Goal: Task Accomplishment & Management: Manage account settings

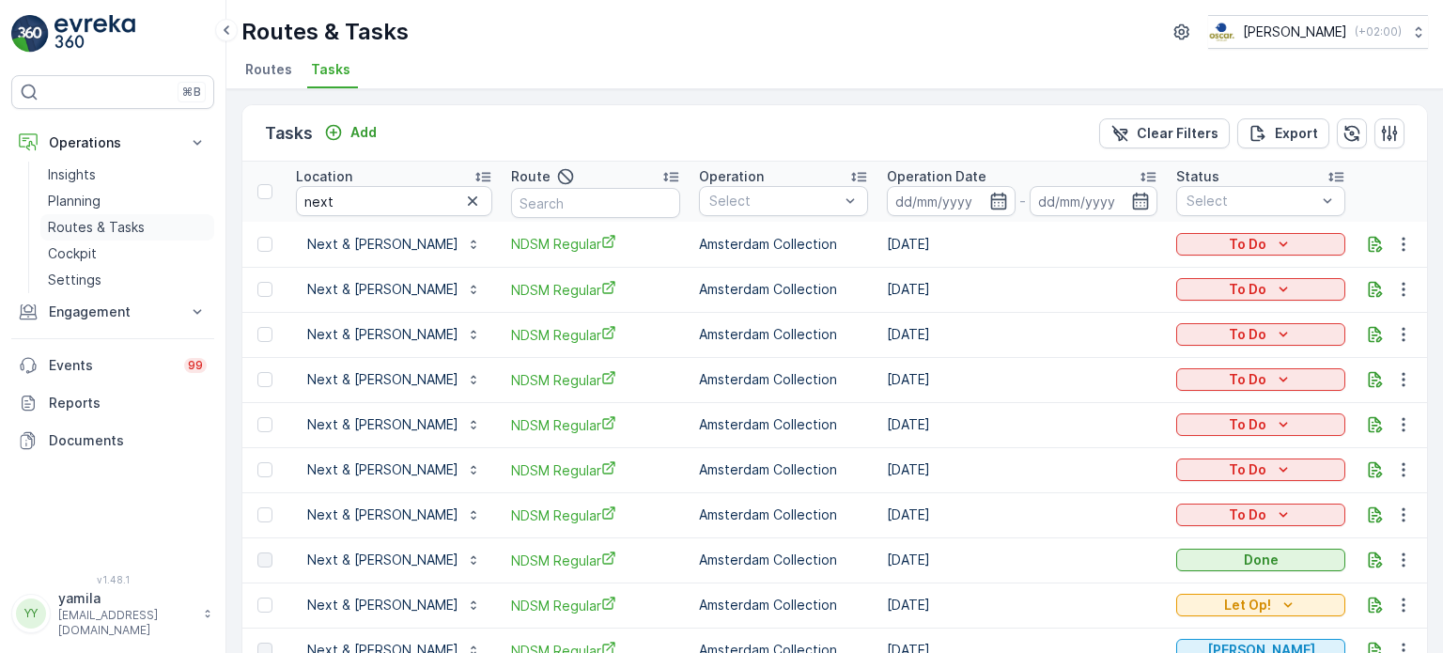
drag, startPoint x: 0, startPoint y: 0, endPoint x: 111, endPoint y: 225, distance: 250.4
click at [111, 225] on p "Routes & Tasks" at bounding box center [96, 227] width 97 height 19
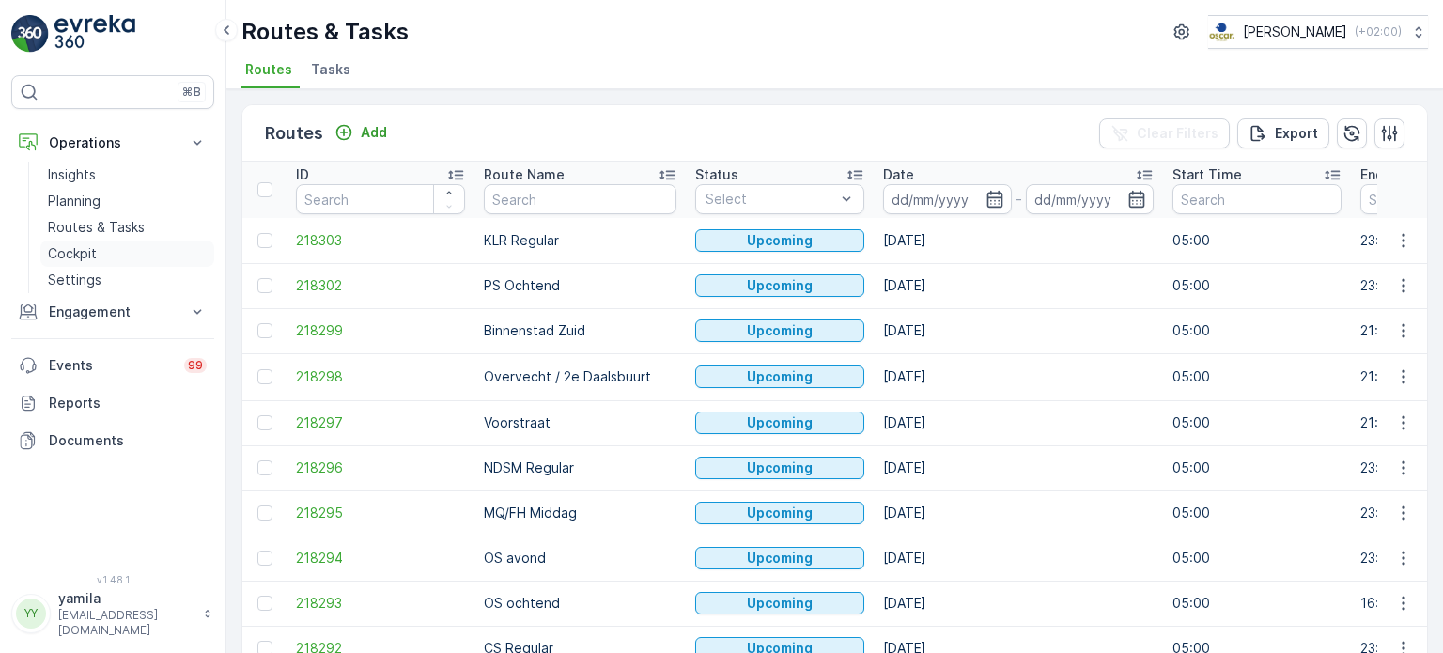
click at [76, 251] on p "Cockpit" at bounding box center [72, 253] width 49 height 19
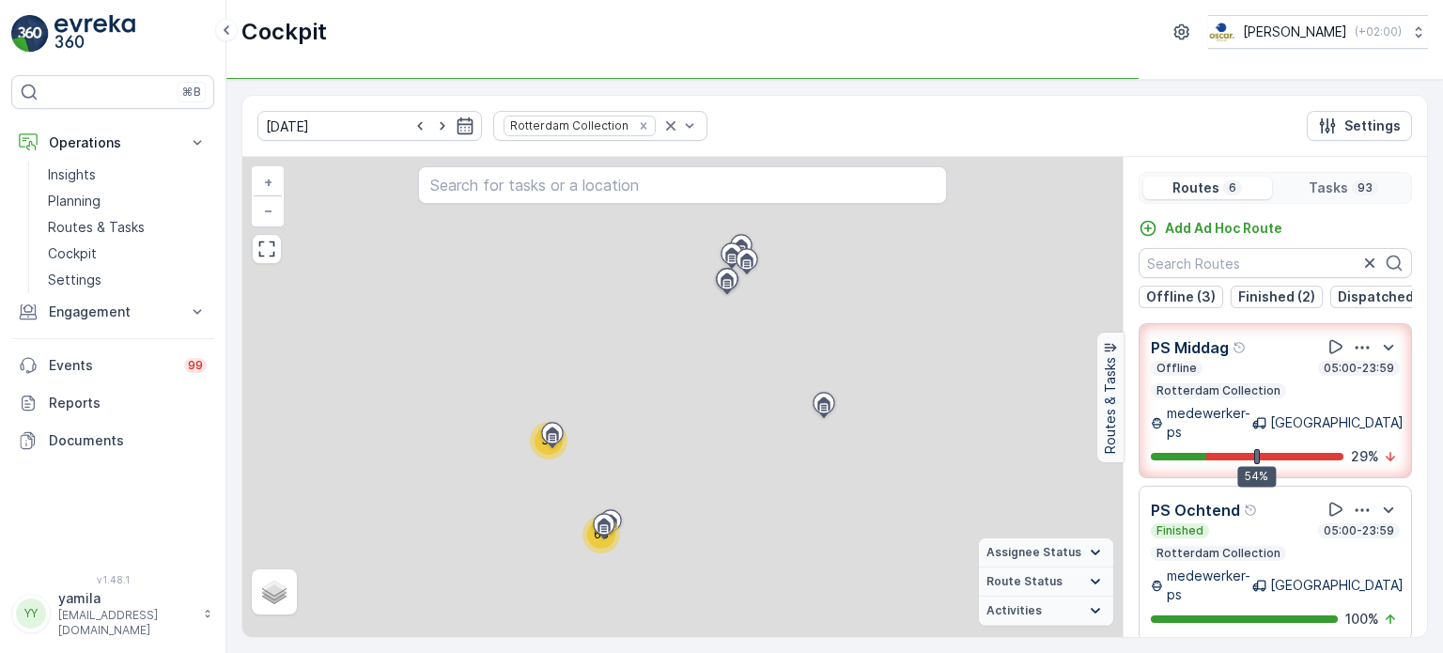
click at [640, 122] on icon "Remove Rotterdam Collection" at bounding box center [643, 125] width 7 height 7
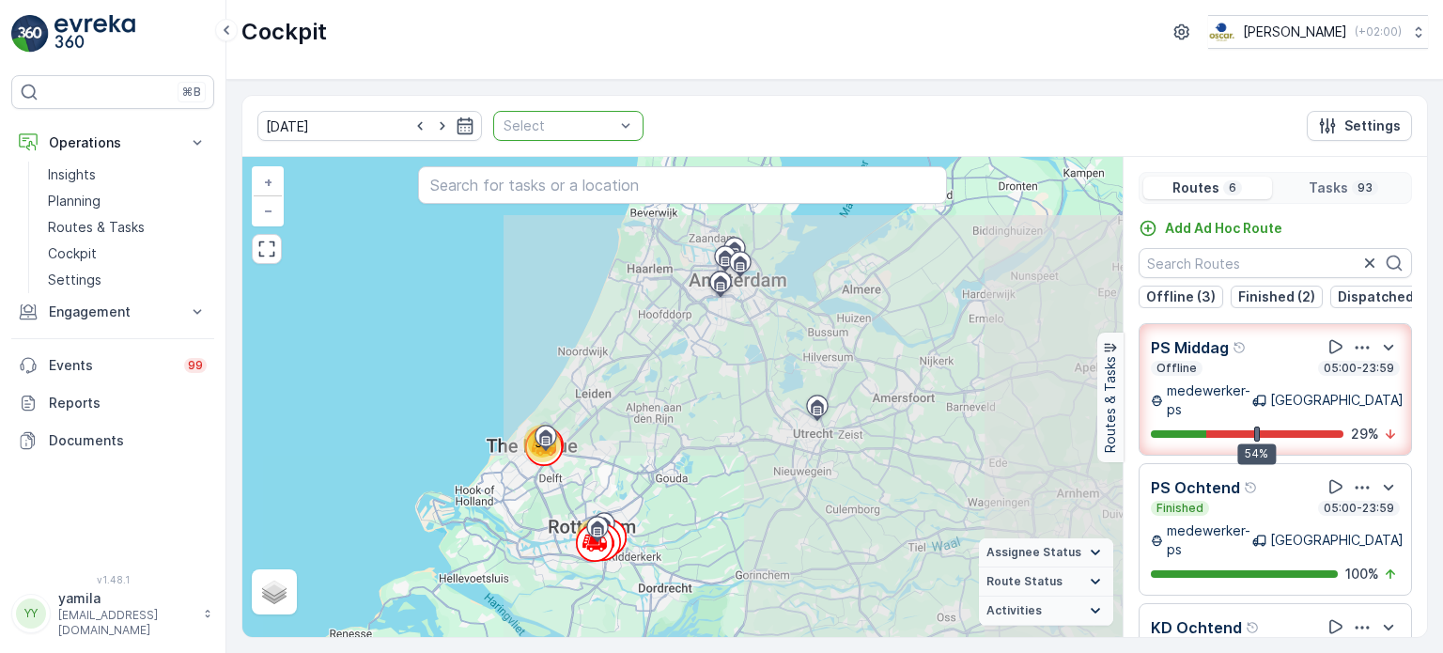
click at [617, 127] on div "[DATE] option , selected. Select is focused ,type to refine list, press Down to…" at bounding box center [834, 126] width 1185 height 61
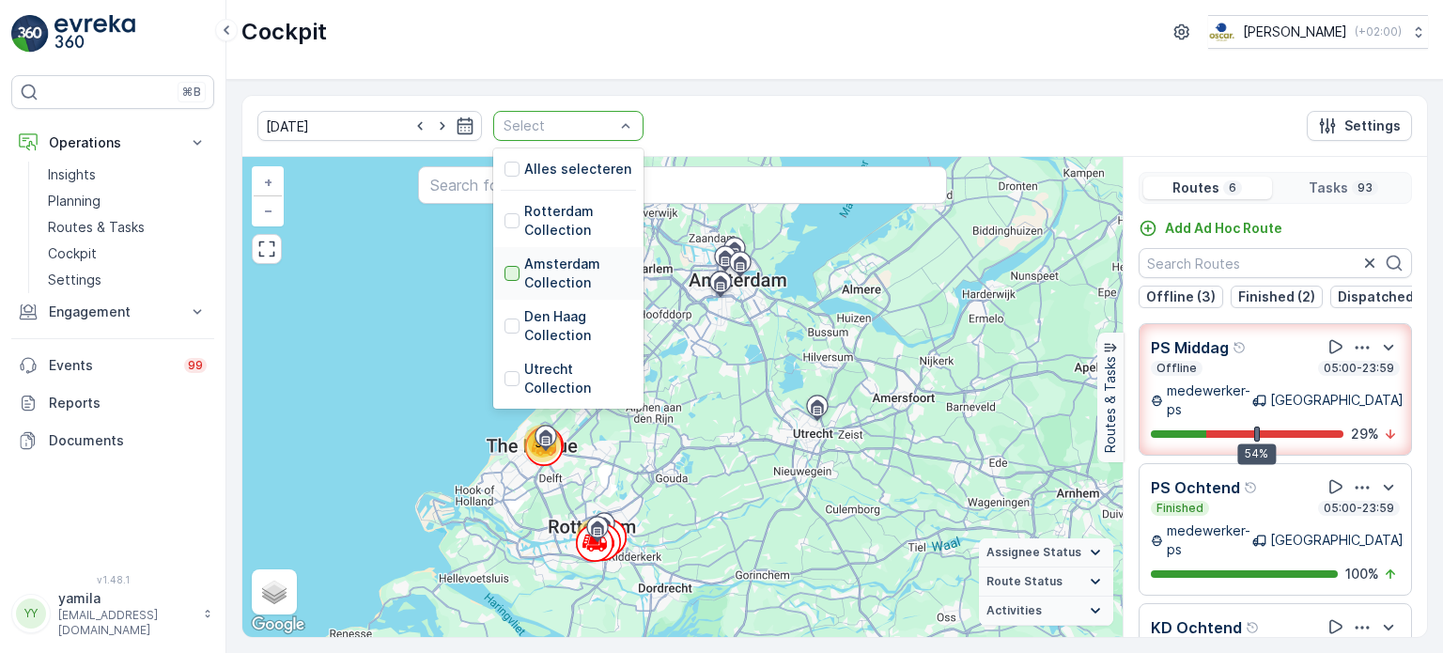
click at [505, 273] on div at bounding box center [512, 273] width 15 height 15
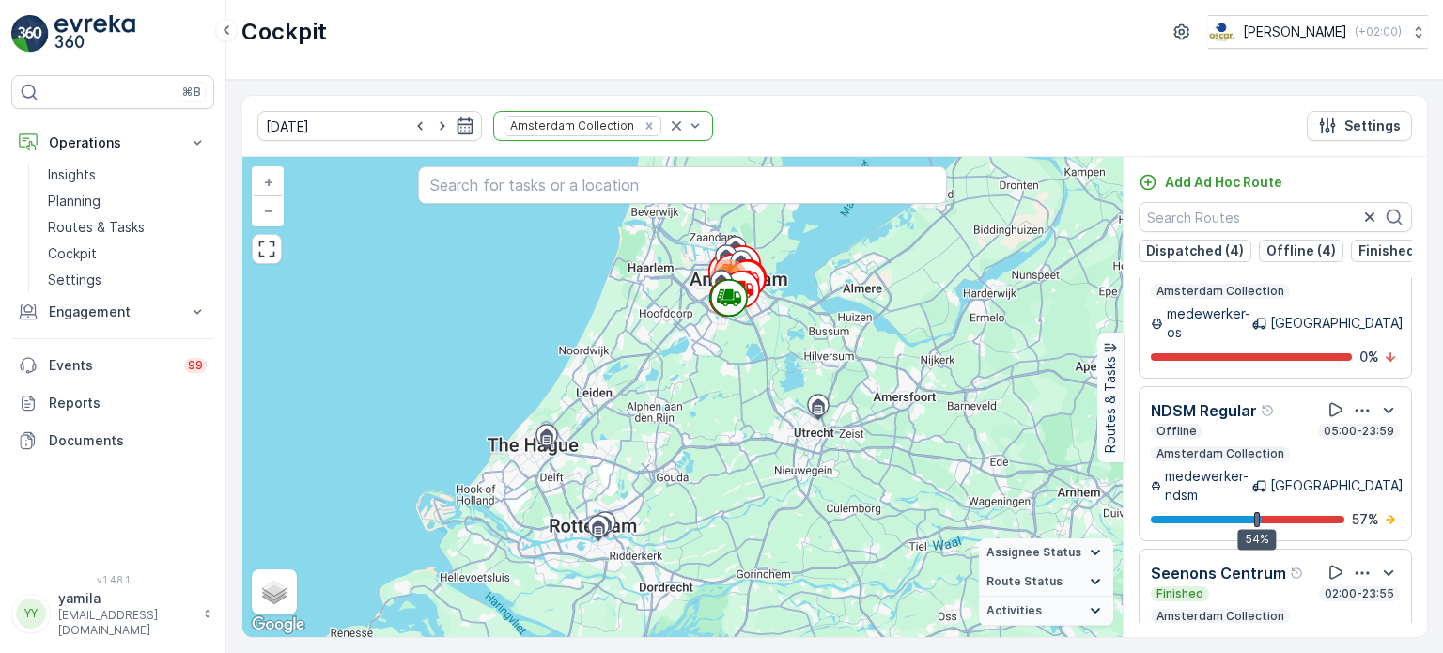
scroll to position [1815, 0]
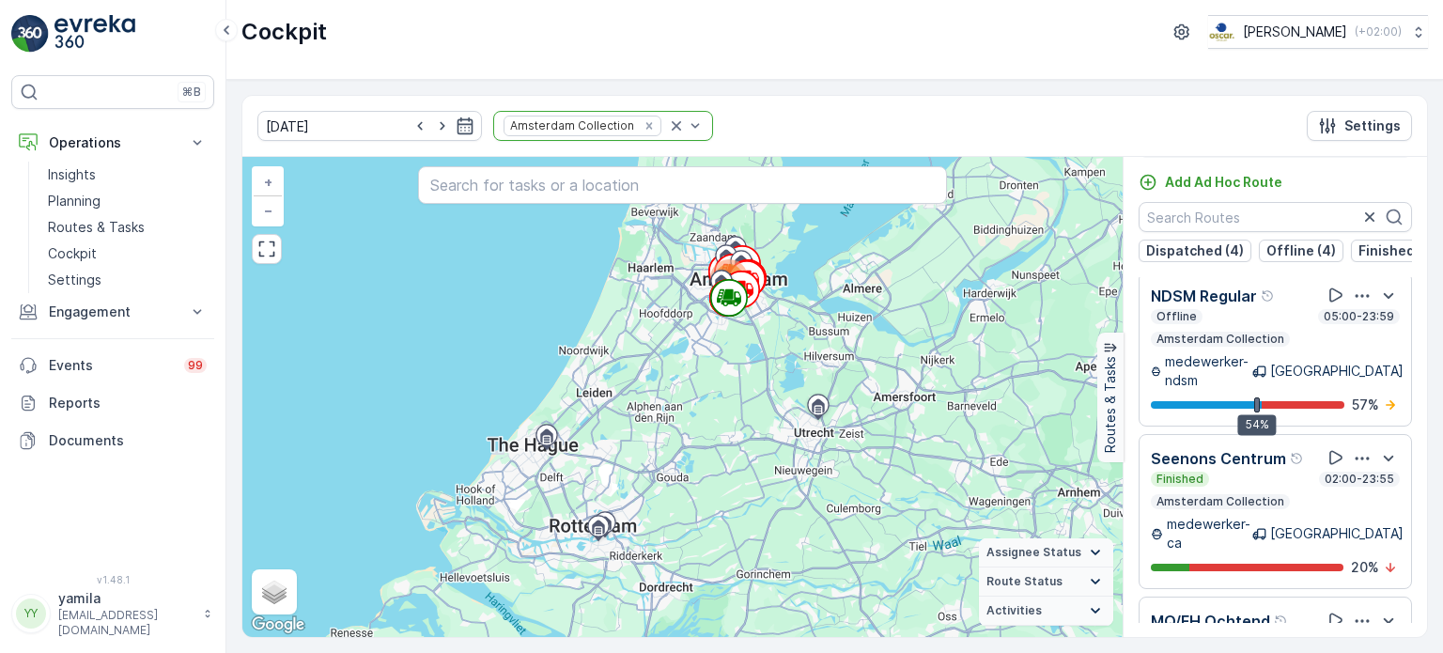
scroll to position [1477, 0]
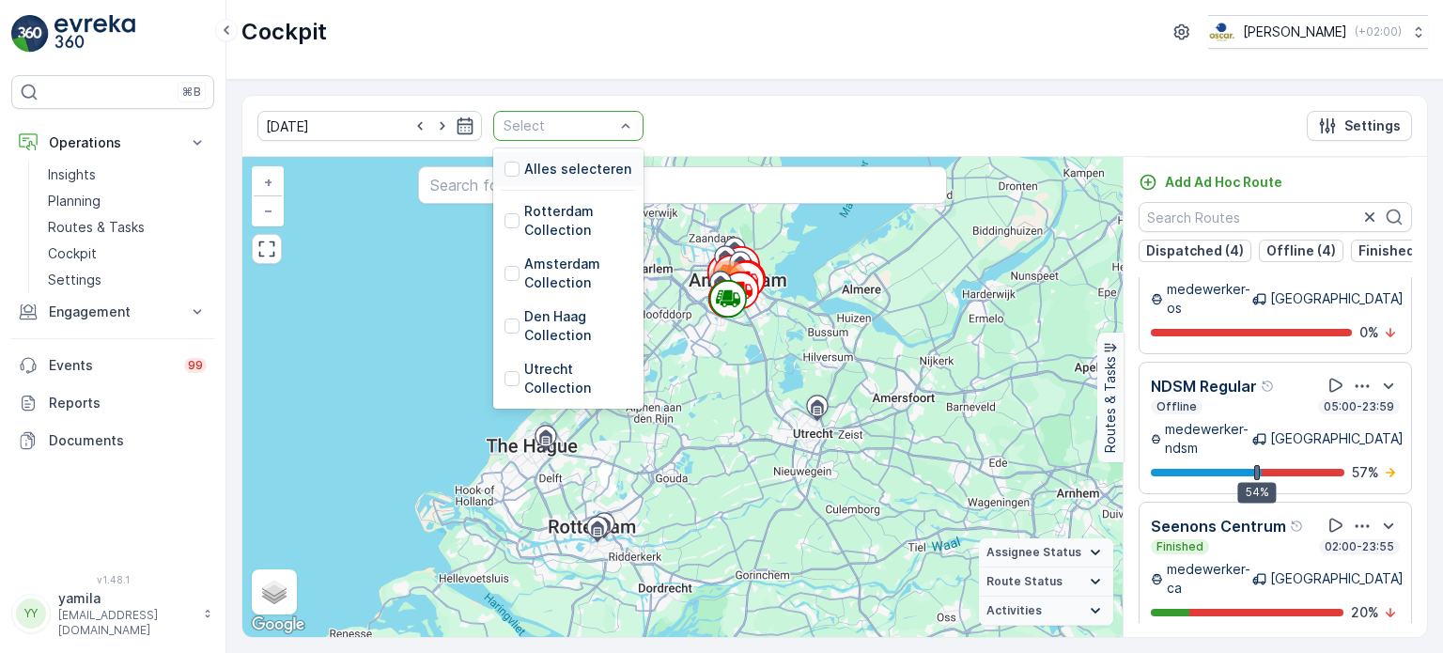
click at [614, 123] on div "Select" at bounding box center [568, 126] width 150 height 30
click at [505, 363] on div "Utrecht Collection" at bounding box center [569, 379] width 128 height 38
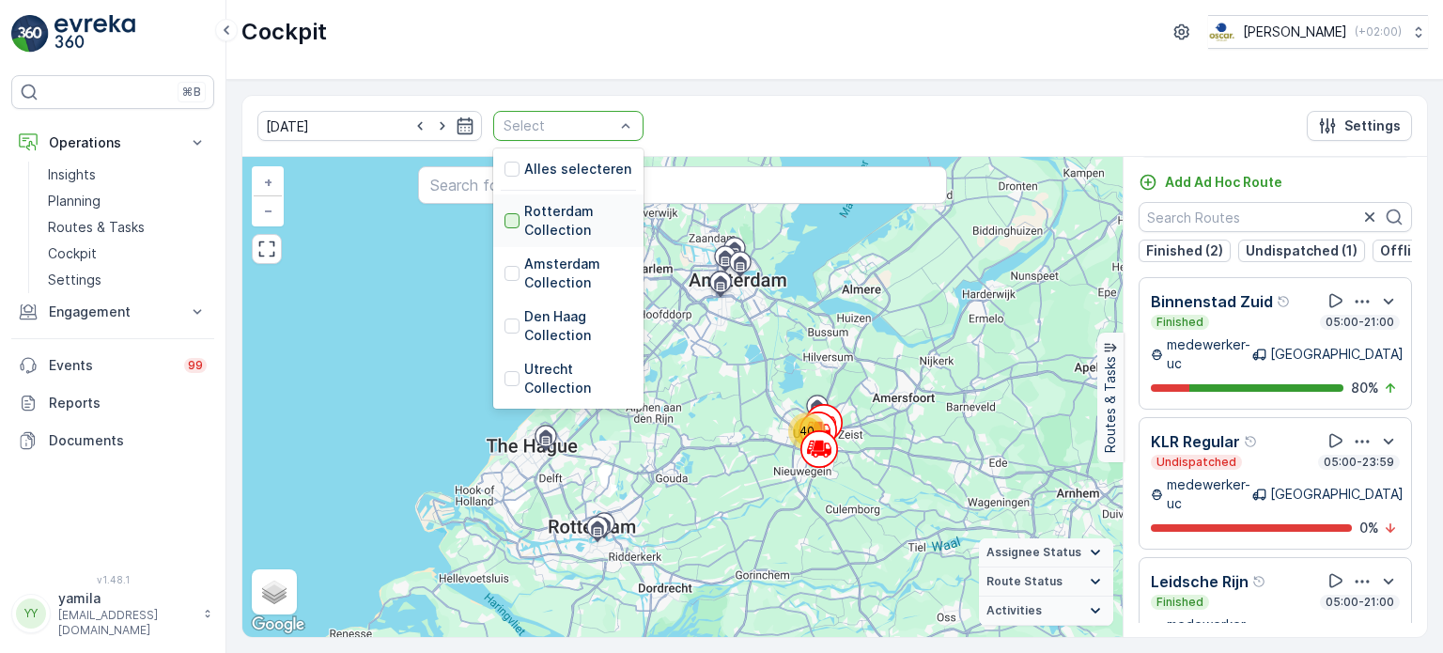
click at [505, 218] on div at bounding box center [512, 220] width 15 height 15
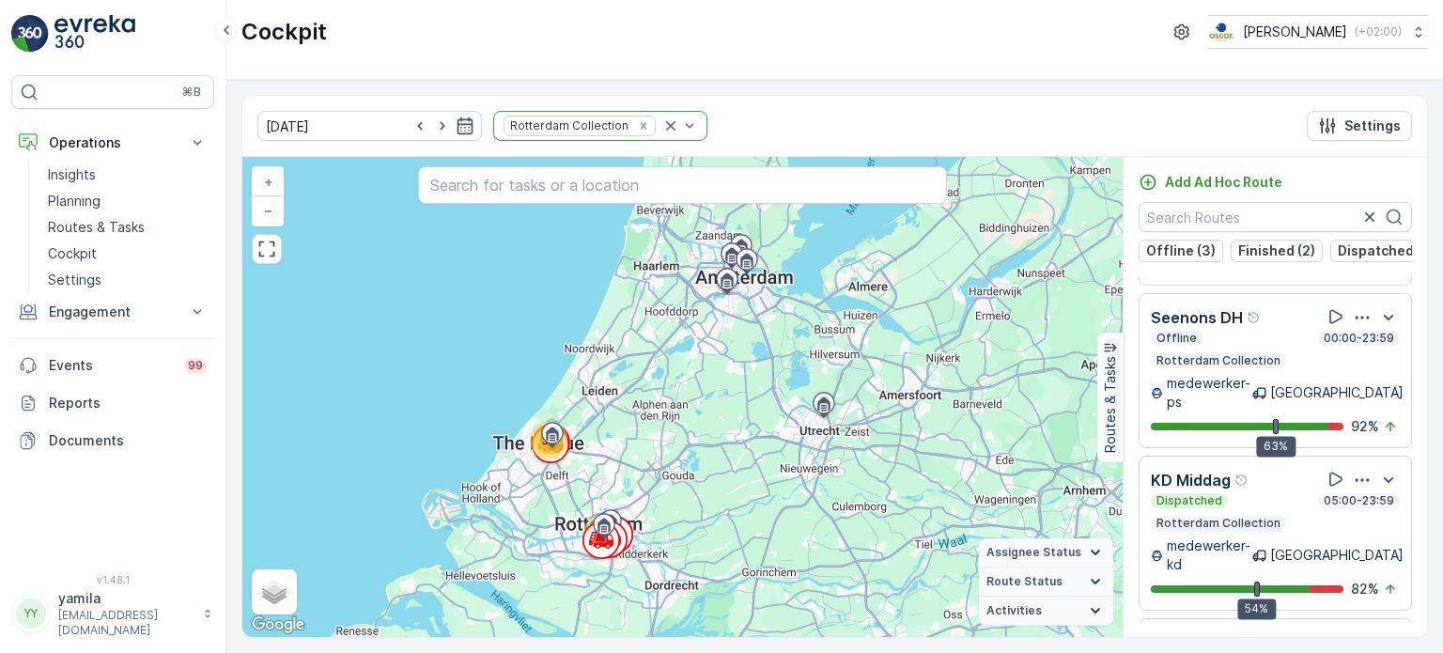
scroll to position [519, 0]
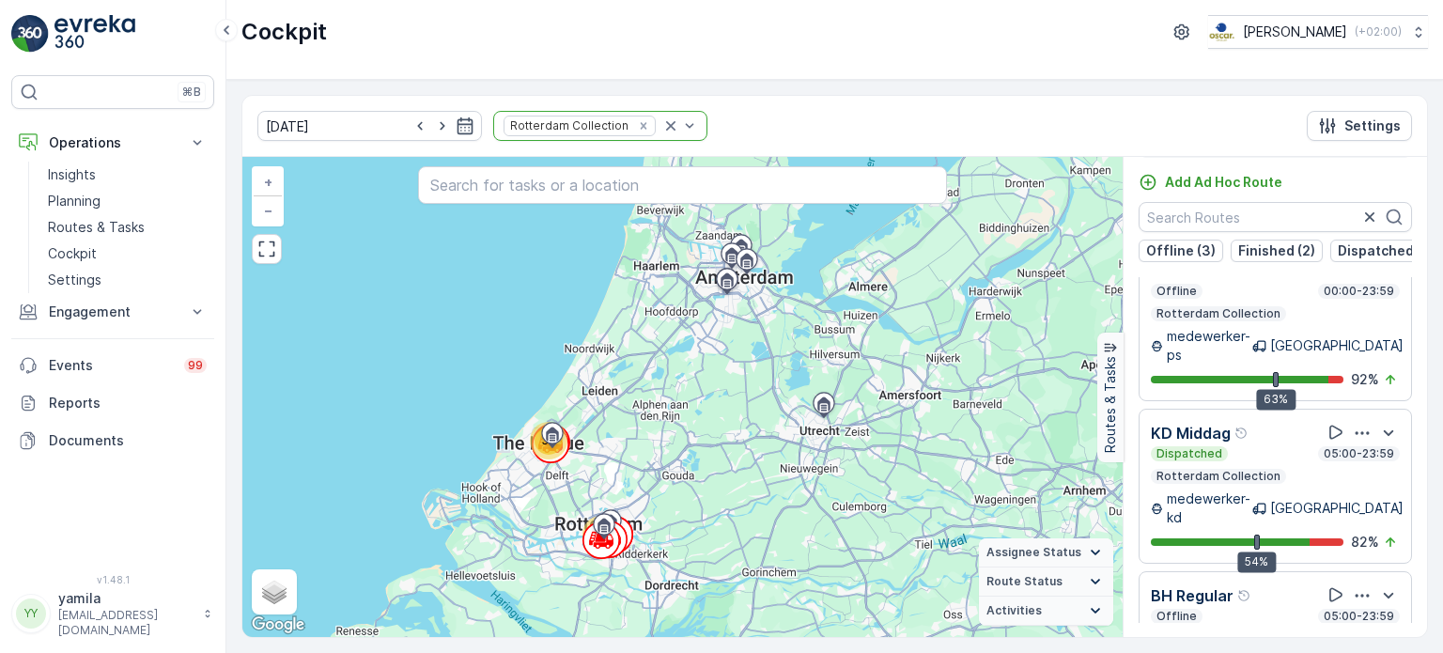
scroll to position [383, 0]
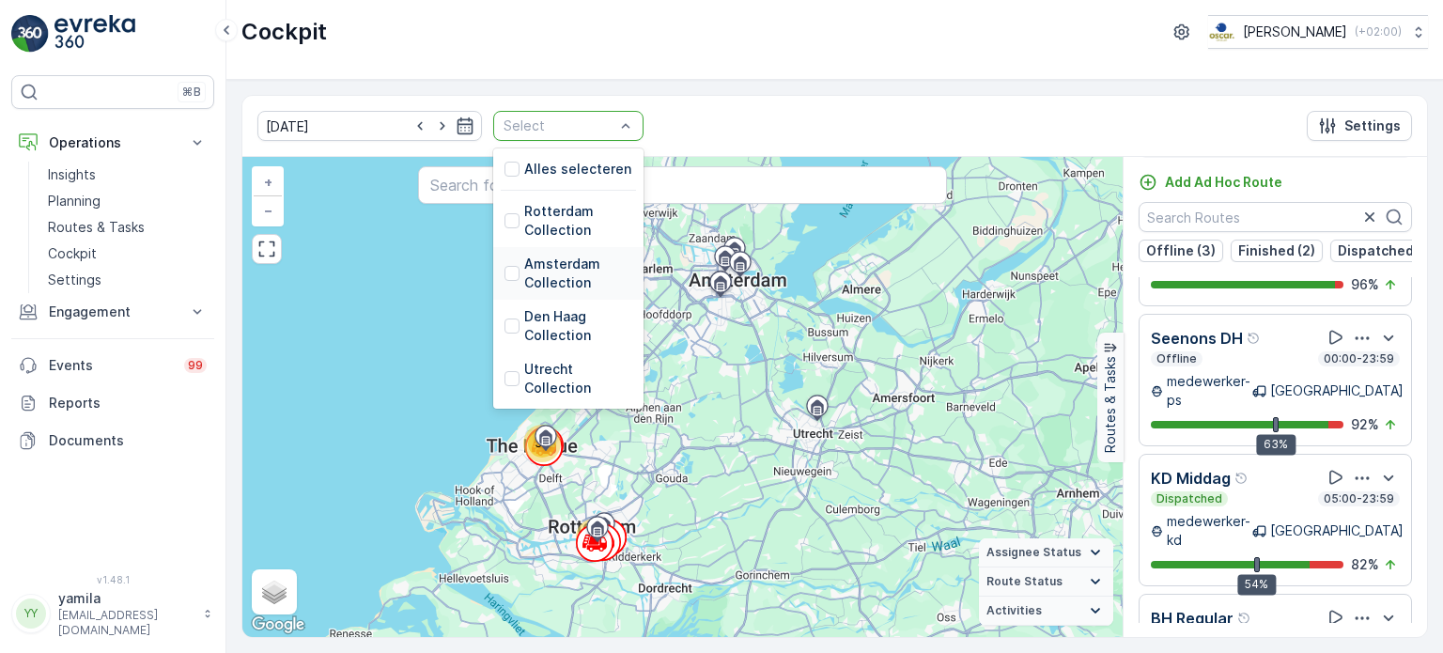
click at [505, 285] on div "Amsterdam Collection" at bounding box center [569, 274] width 128 height 38
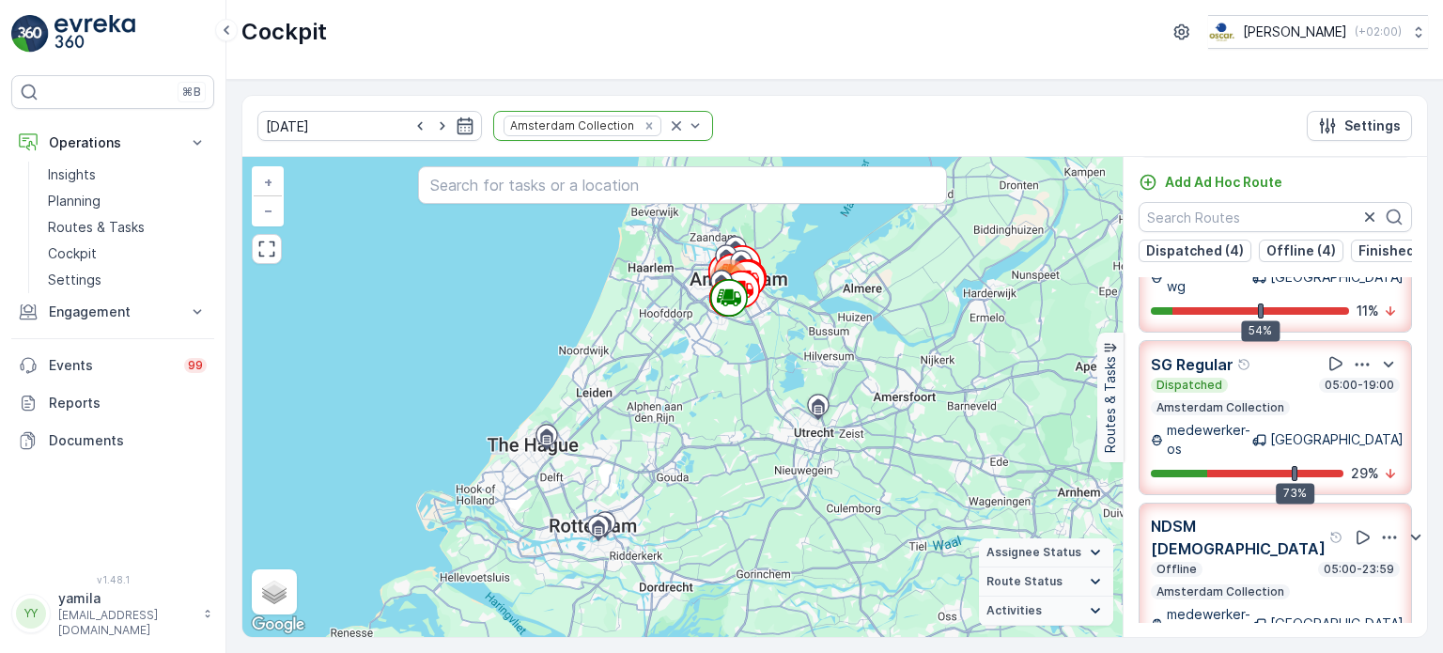
scroll to position [67, 0]
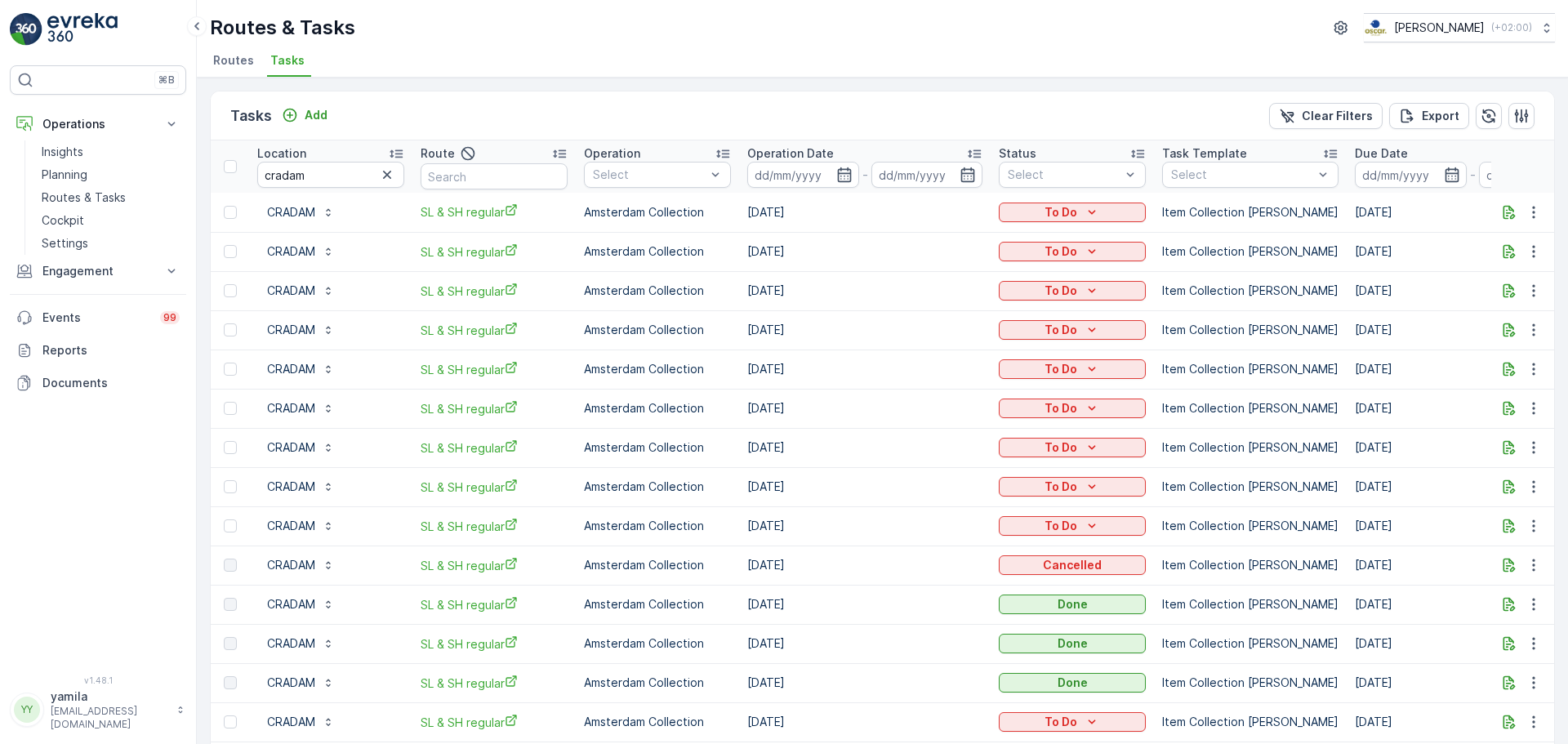
scroll to position [0, 33]
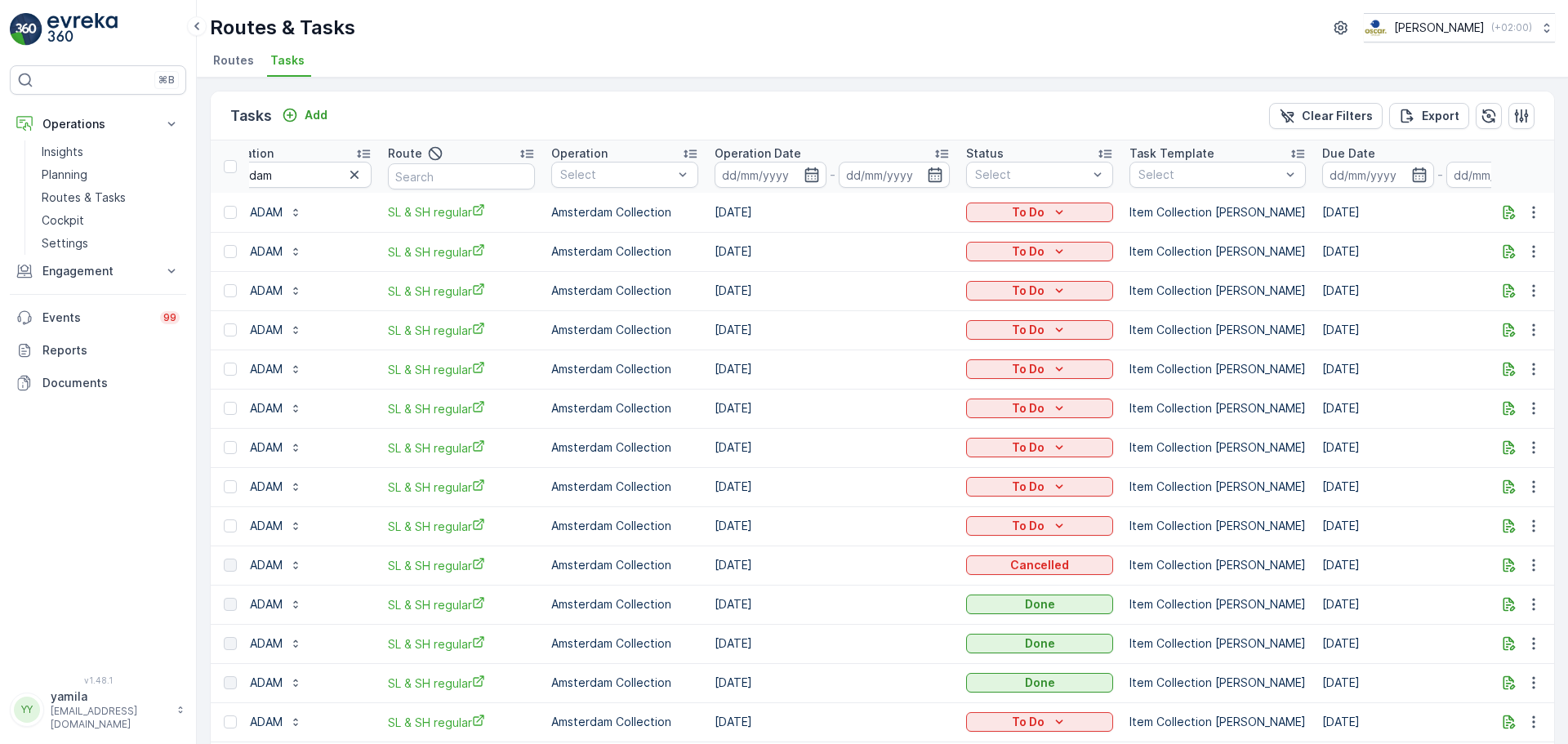
click at [294, 62] on span "Tasks" at bounding box center [287, 60] width 34 height 17
click at [354, 176] on icon "button" at bounding box center [354, 174] width 8 height 8
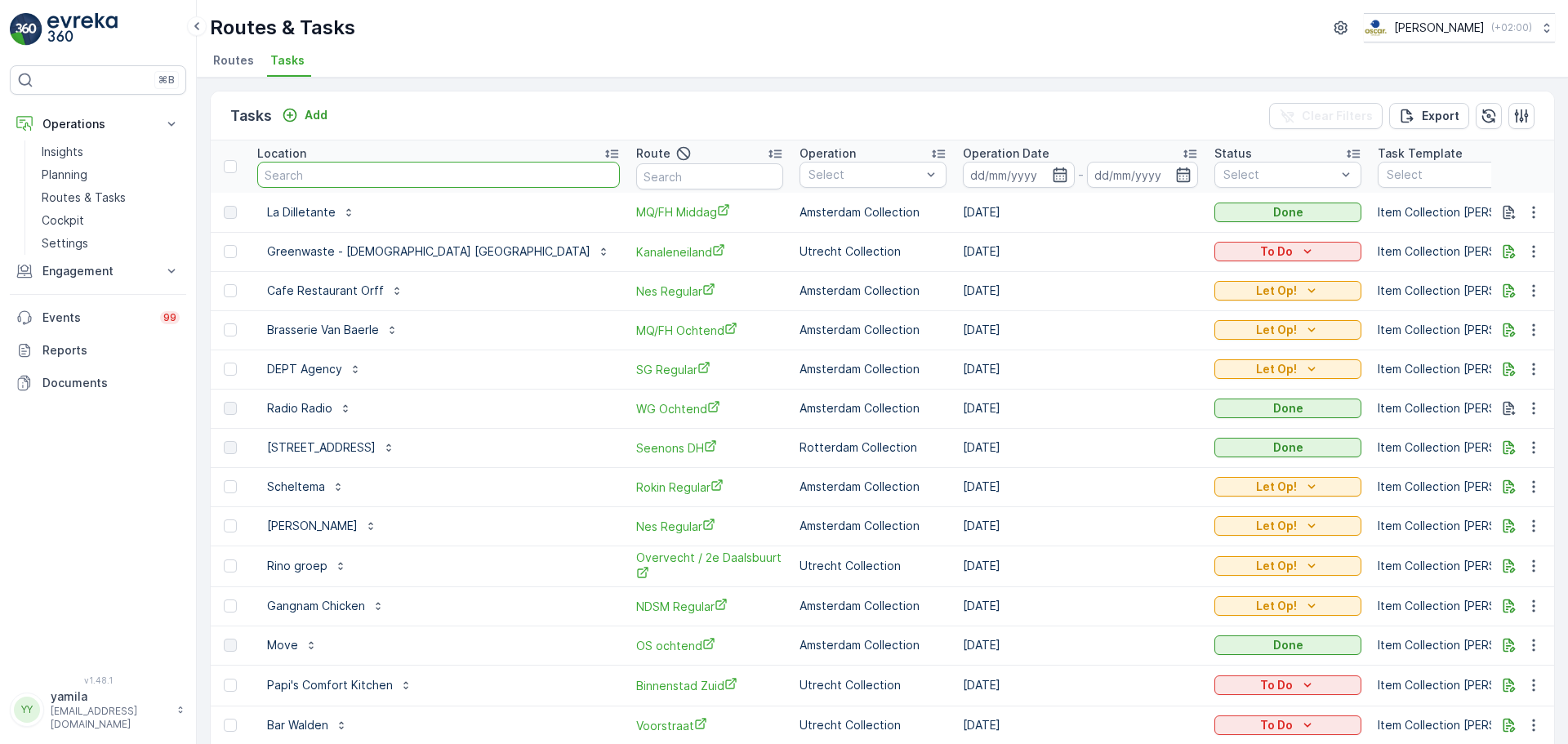
click at [385, 183] on input "text" at bounding box center [438, 175] width 362 height 26
type input "vascobelo"
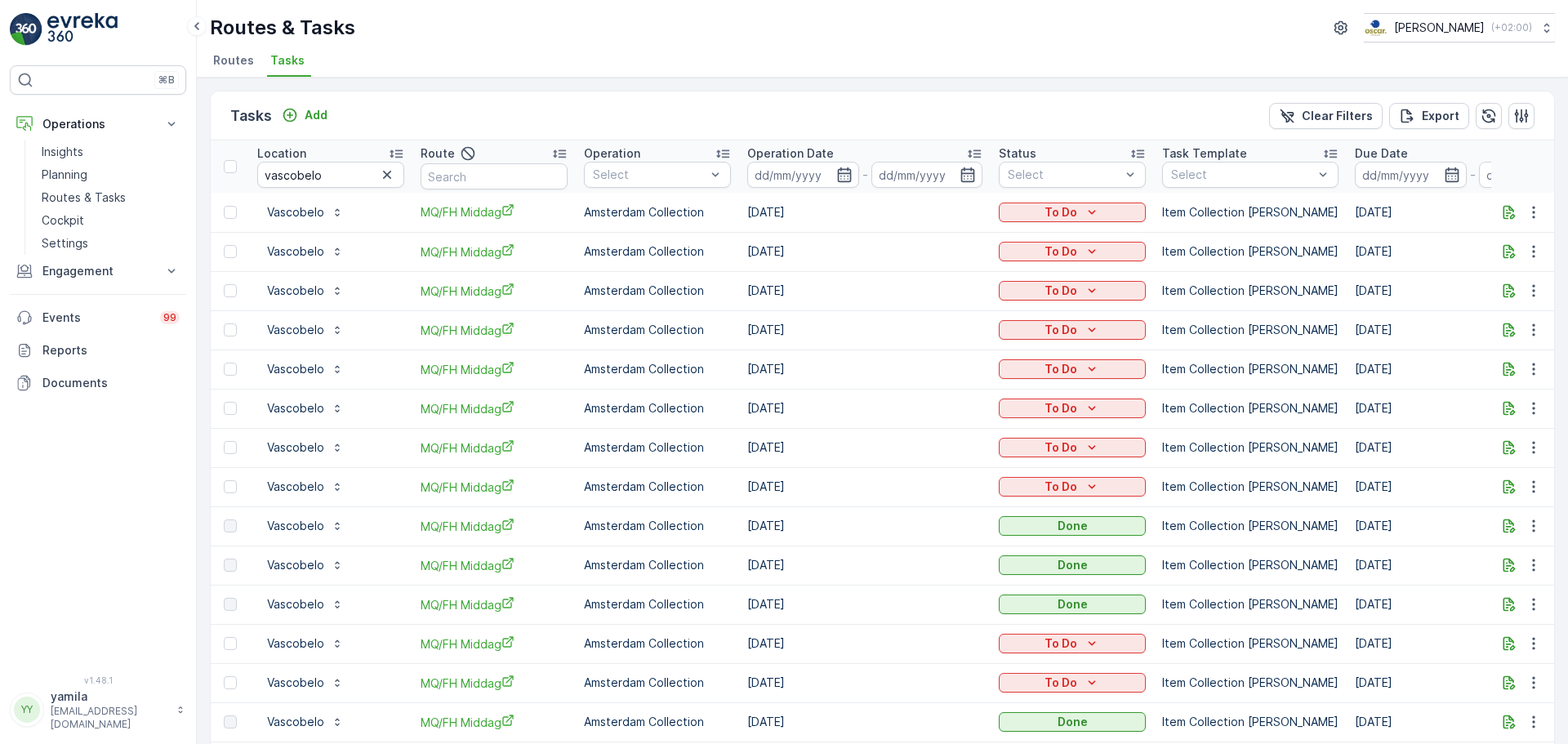
click at [226, 65] on span "Routes" at bounding box center [233, 60] width 41 height 17
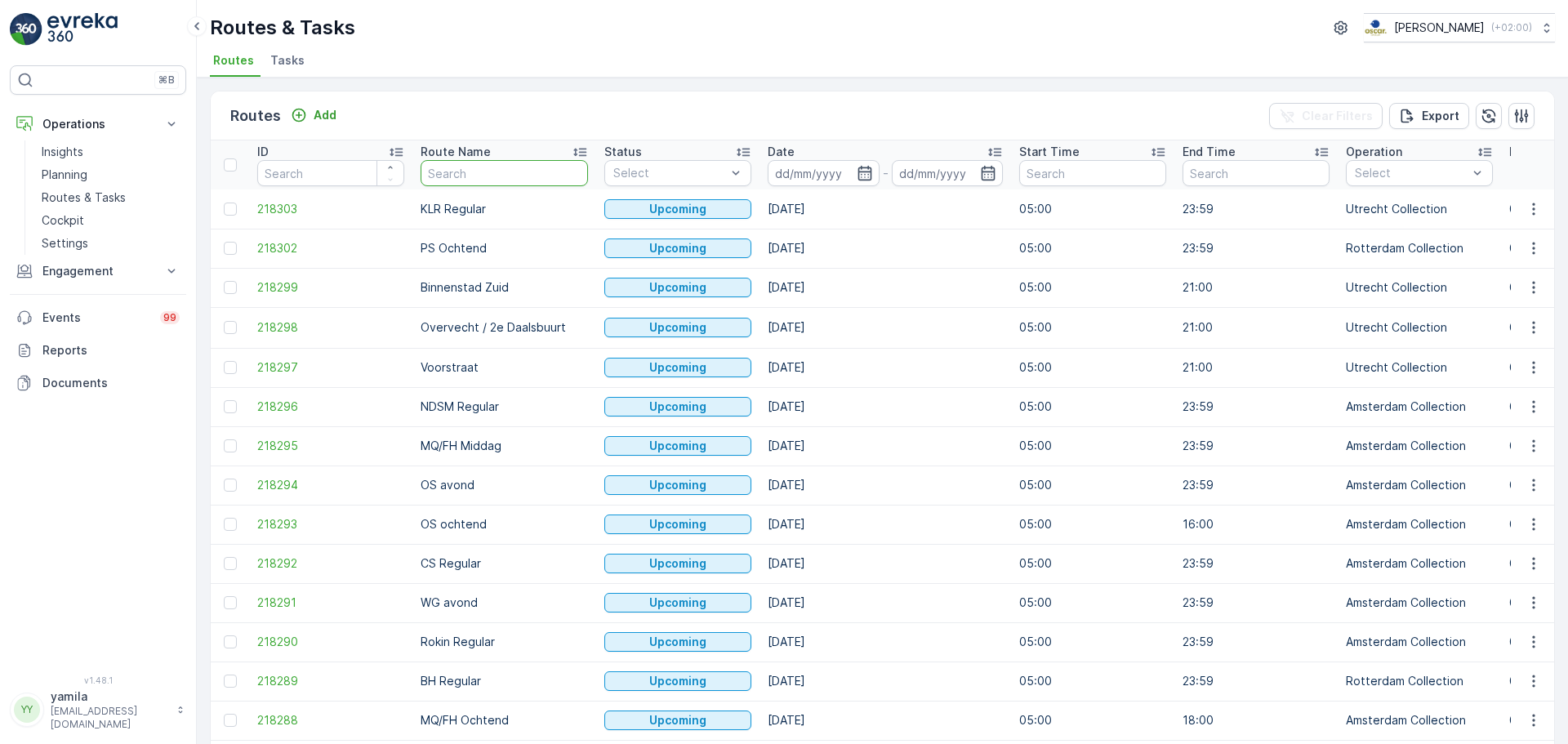
click at [442, 172] on input "text" at bounding box center [504, 173] width 168 height 26
type input "os"
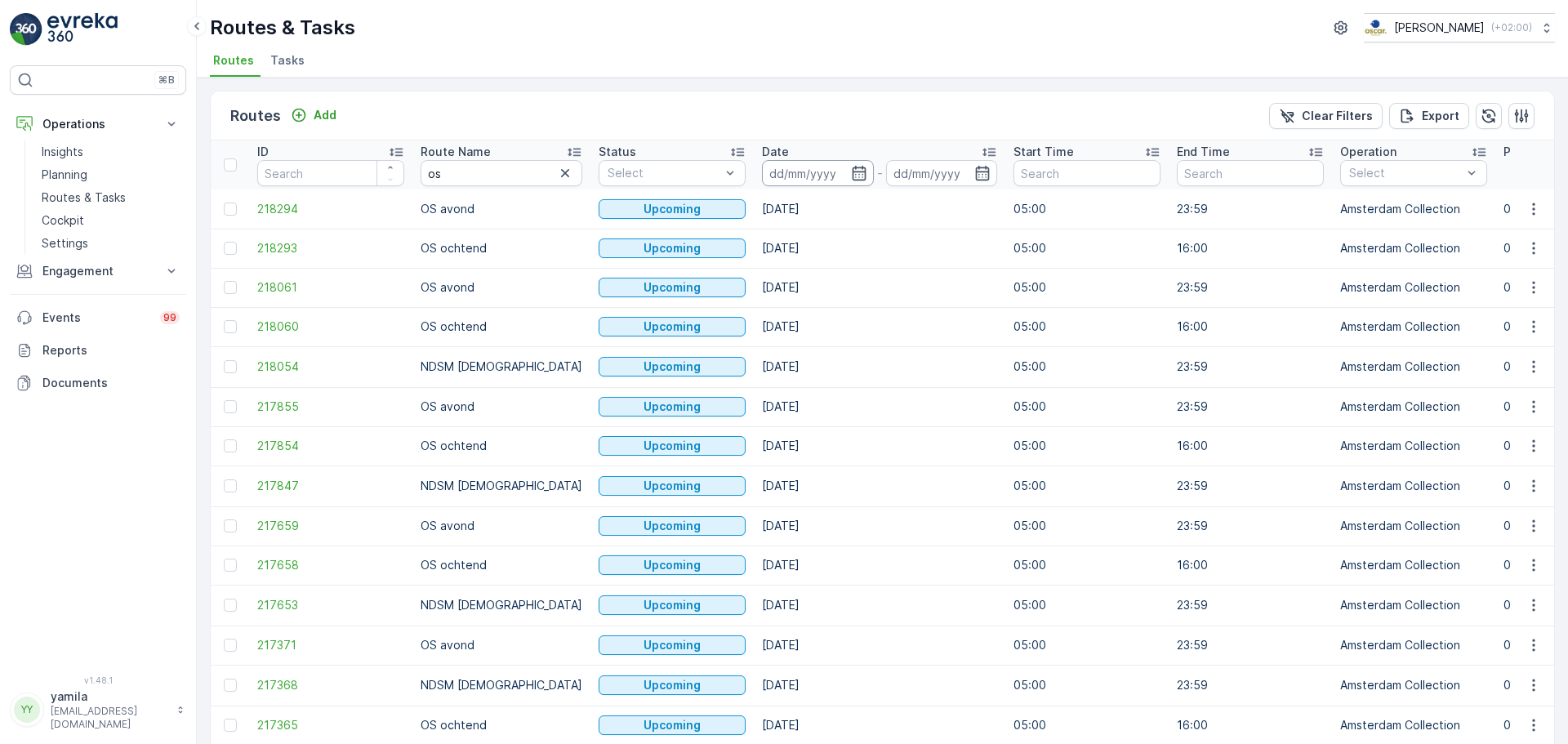
click at [783, 173] on input at bounding box center [818, 173] width 112 height 26
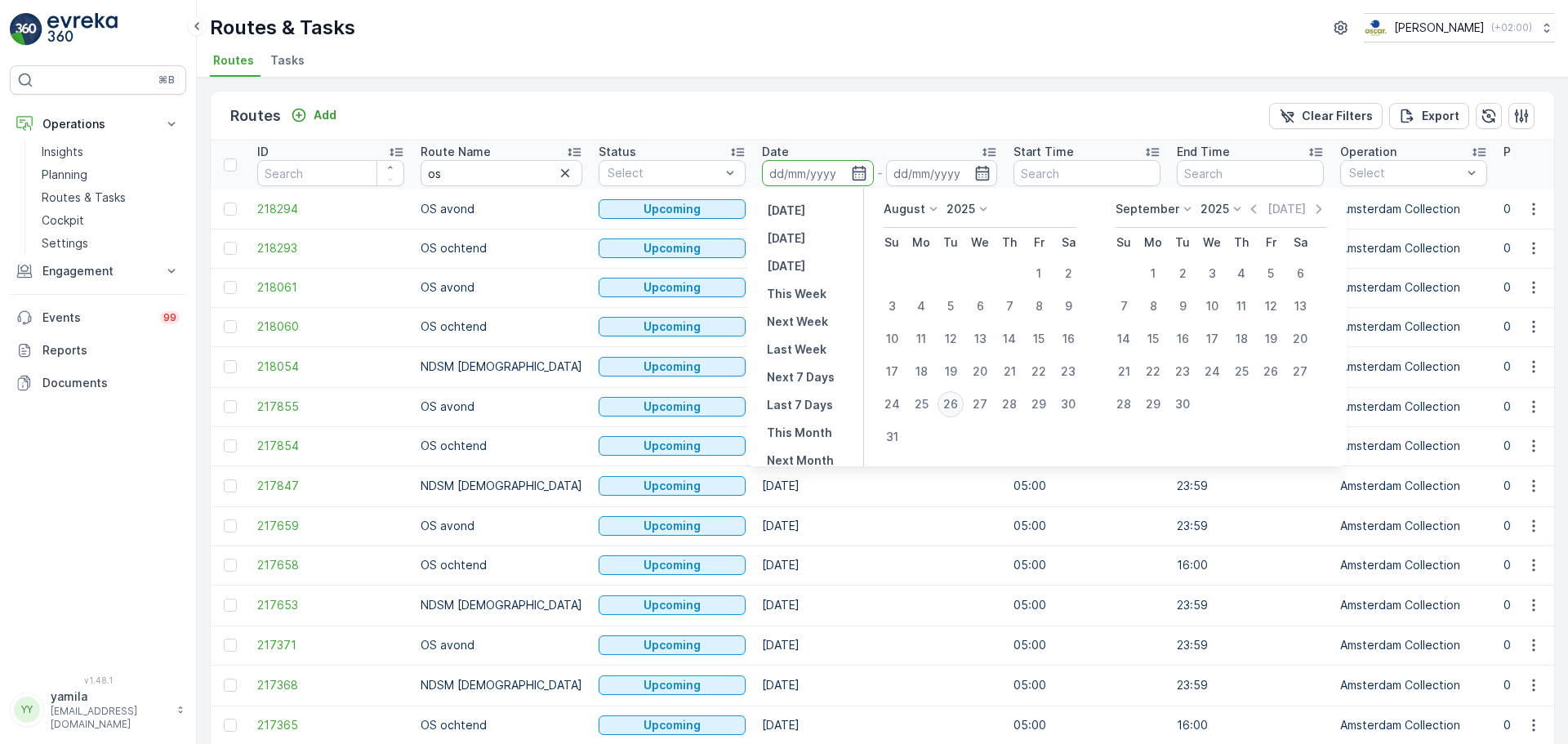
click at [948, 402] on div "26" at bounding box center [951, 404] width 26 height 26
type input "[DATE]"
click at [948, 402] on div "26" at bounding box center [951, 404] width 26 height 26
type input "[DATE]"
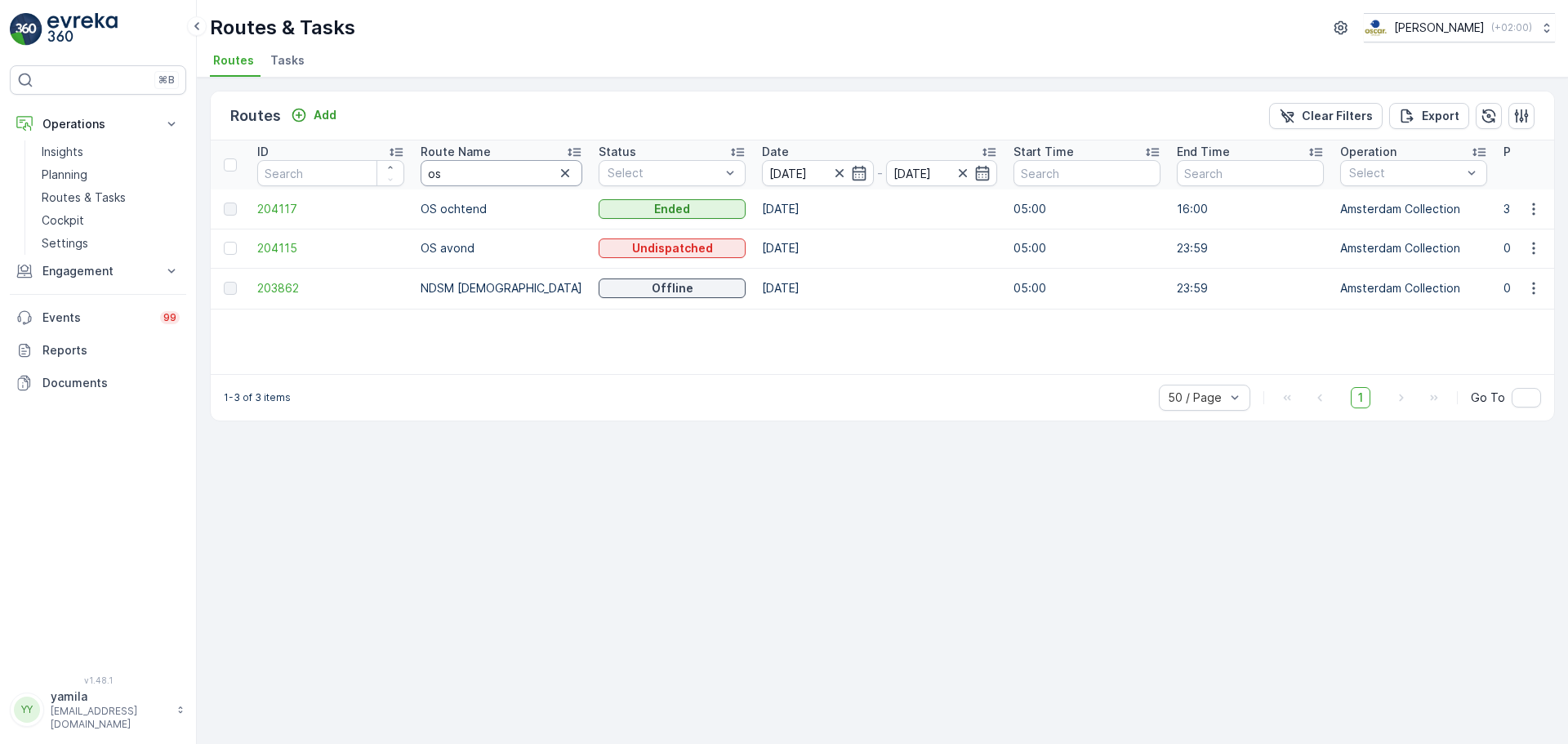
click at [486, 166] on input "os" at bounding box center [502, 173] width 162 height 26
type input "seenons"
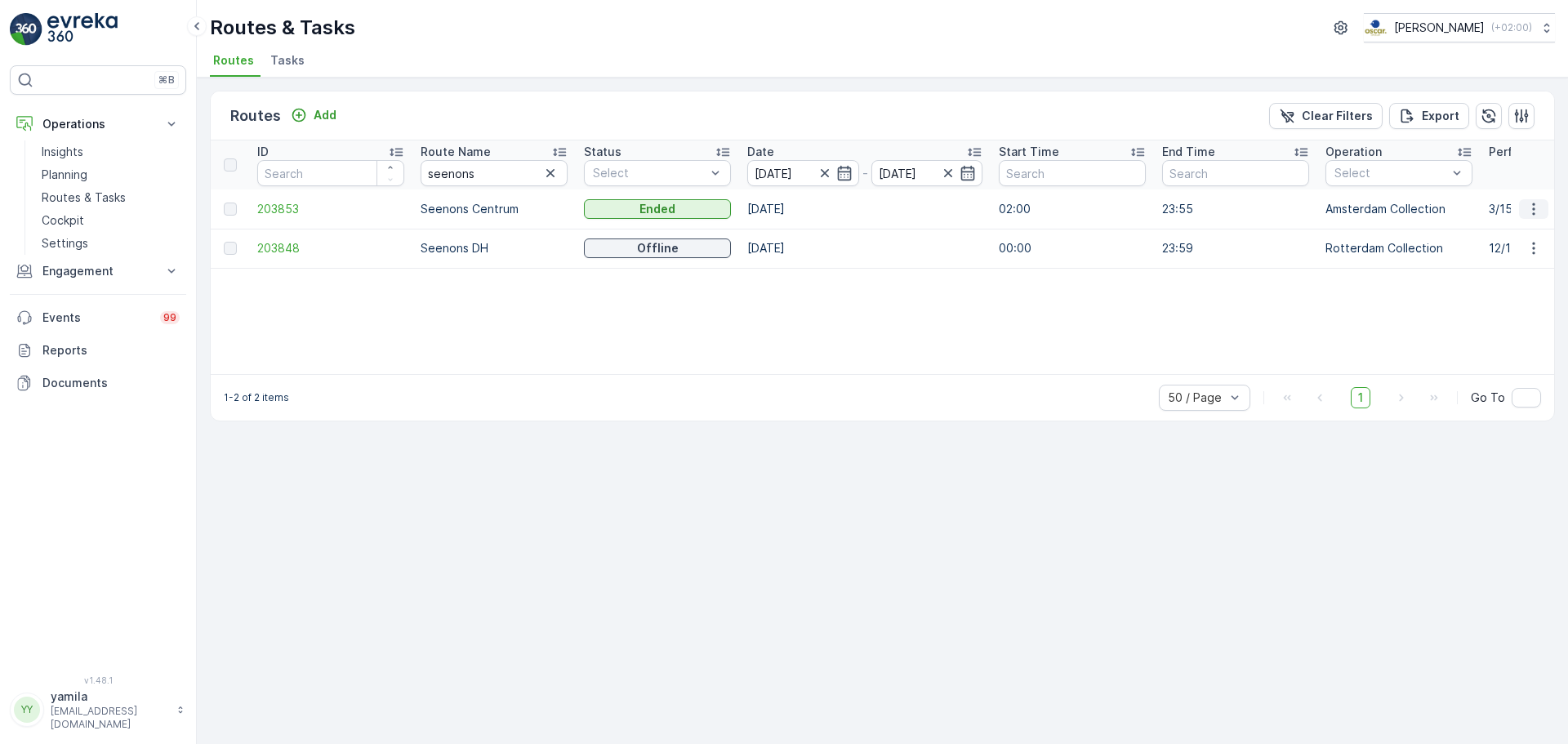
click at [1529, 210] on icon "button" at bounding box center [1533, 209] width 17 height 17
click at [1509, 229] on span "See More Details" at bounding box center [1495, 233] width 95 height 17
click at [476, 178] on input "seenons" at bounding box center [494, 173] width 147 height 26
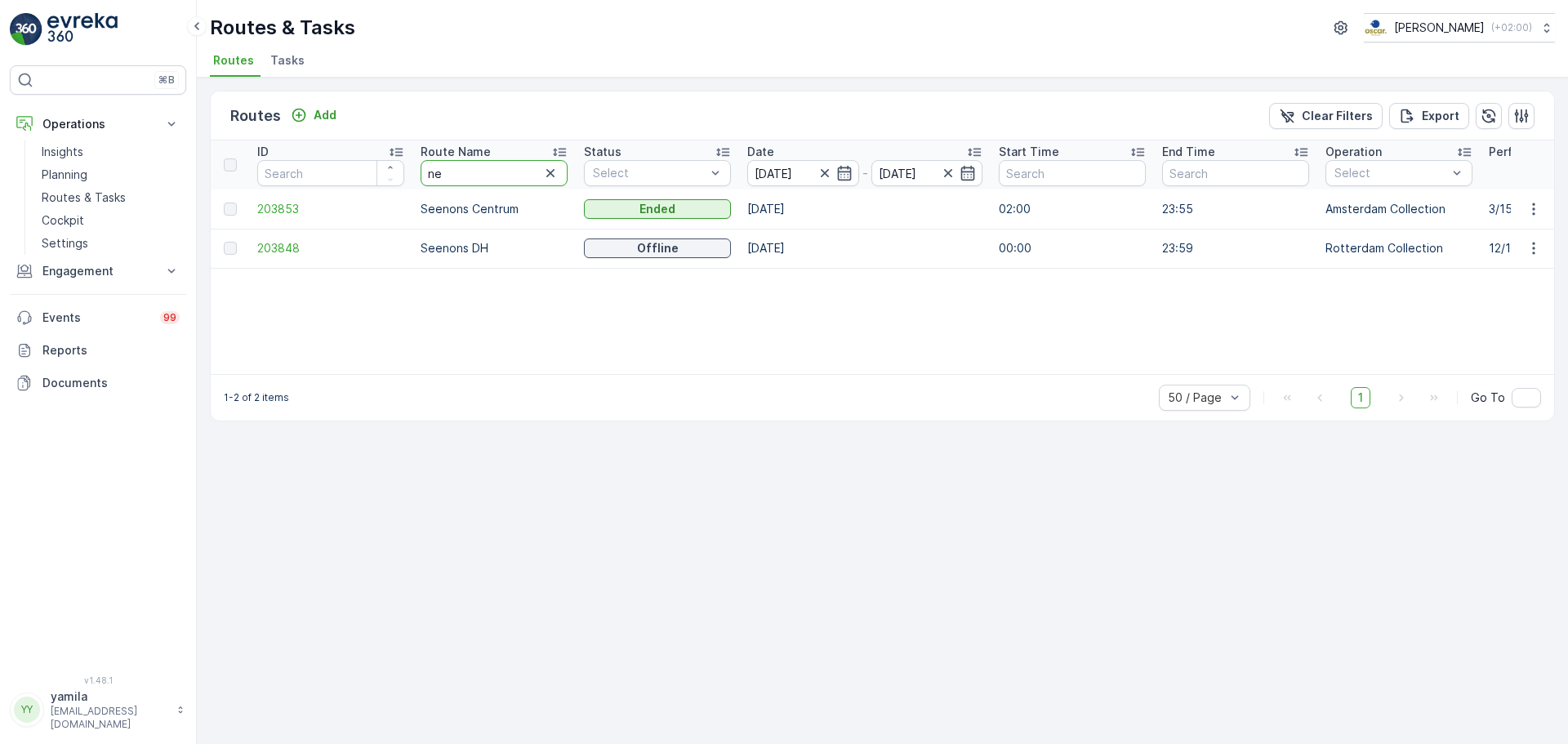
type input "nes"
click at [1532, 205] on icon "button" at bounding box center [1533, 209] width 17 height 17
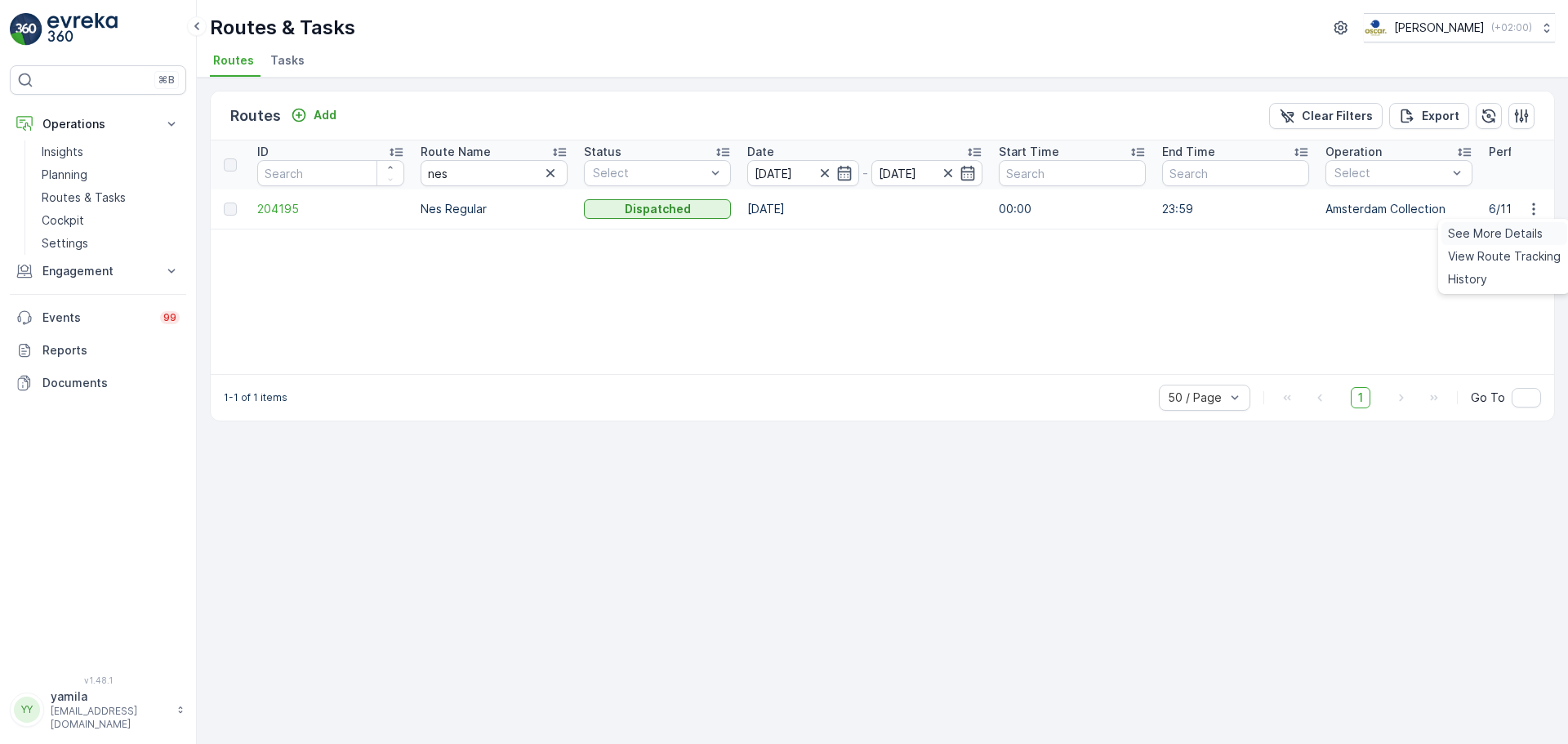
click at [1504, 232] on span "See More Details" at bounding box center [1495, 233] width 95 height 17
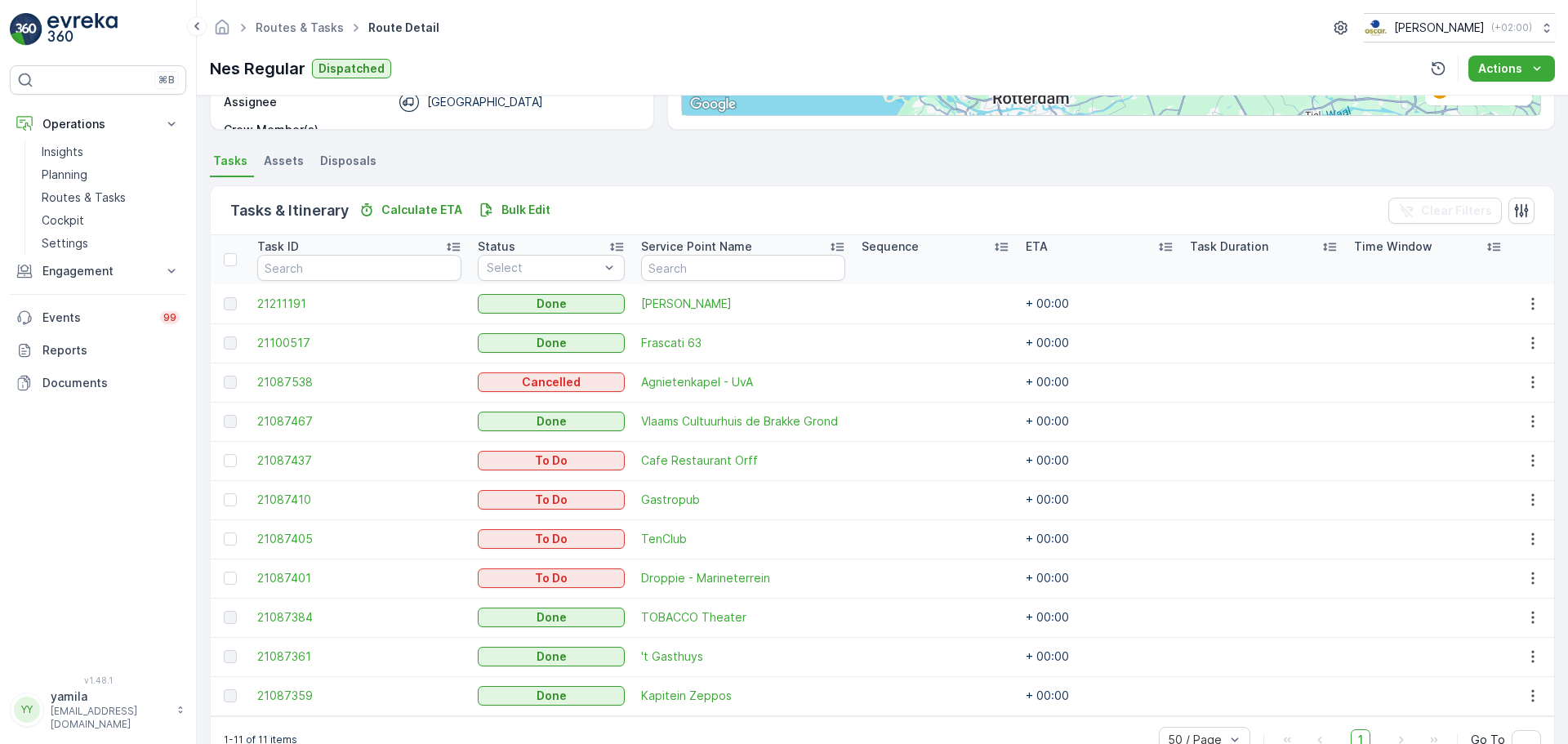
scroll to position [309, 0]
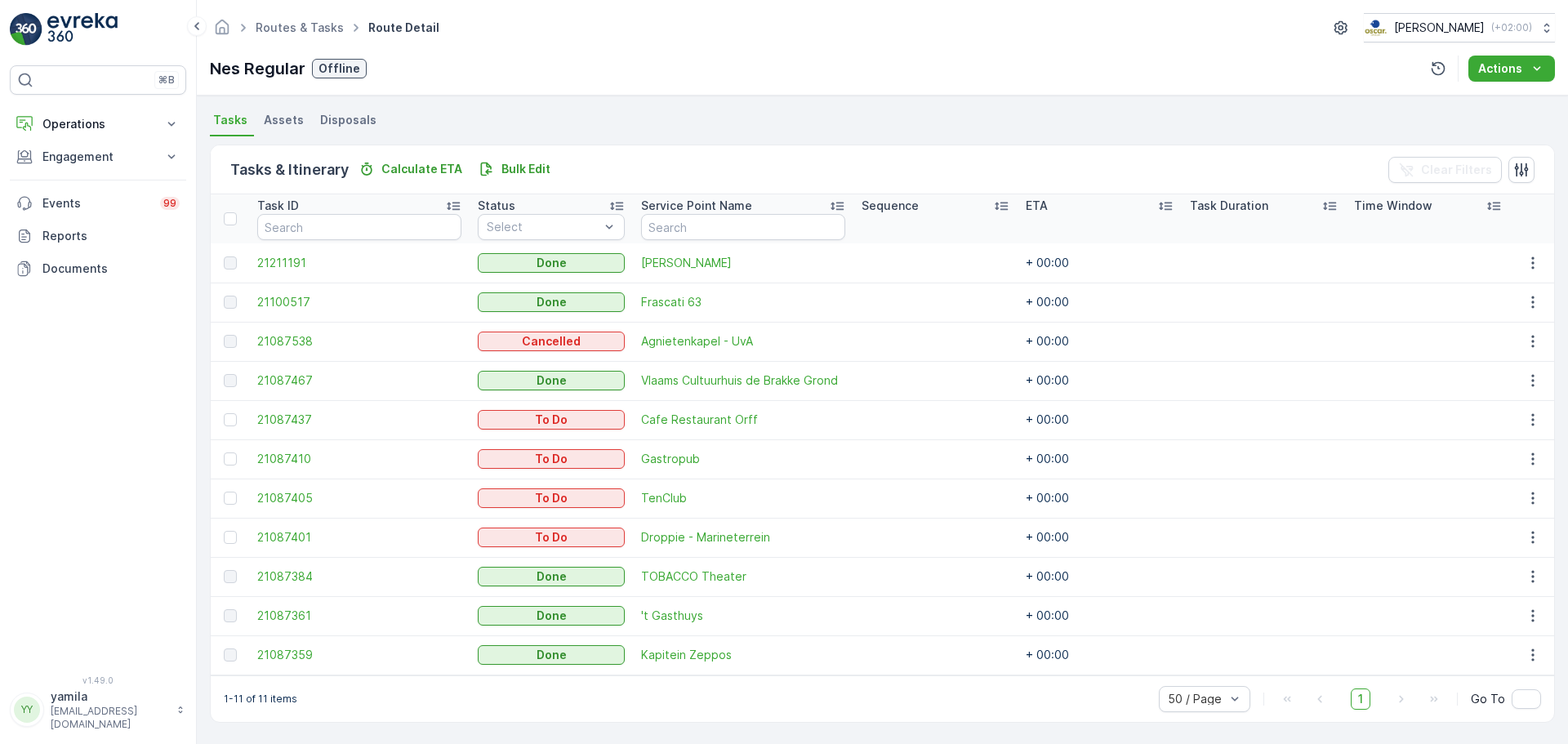
scroll to position [346, 0]
click at [106, 130] on button "Operations" at bounding box center [97, 124] width 176 height 33
click at [106, 130] on p "Operations" at bounding box center [98, 123] width 111 height 17
click at [96, 130] on p "Operations" at bounding box center [98, 123] width 111 height 17
click at [94, 196] on p "Routes & Tasks" at bounding box center [83, 197] width 84 height 17
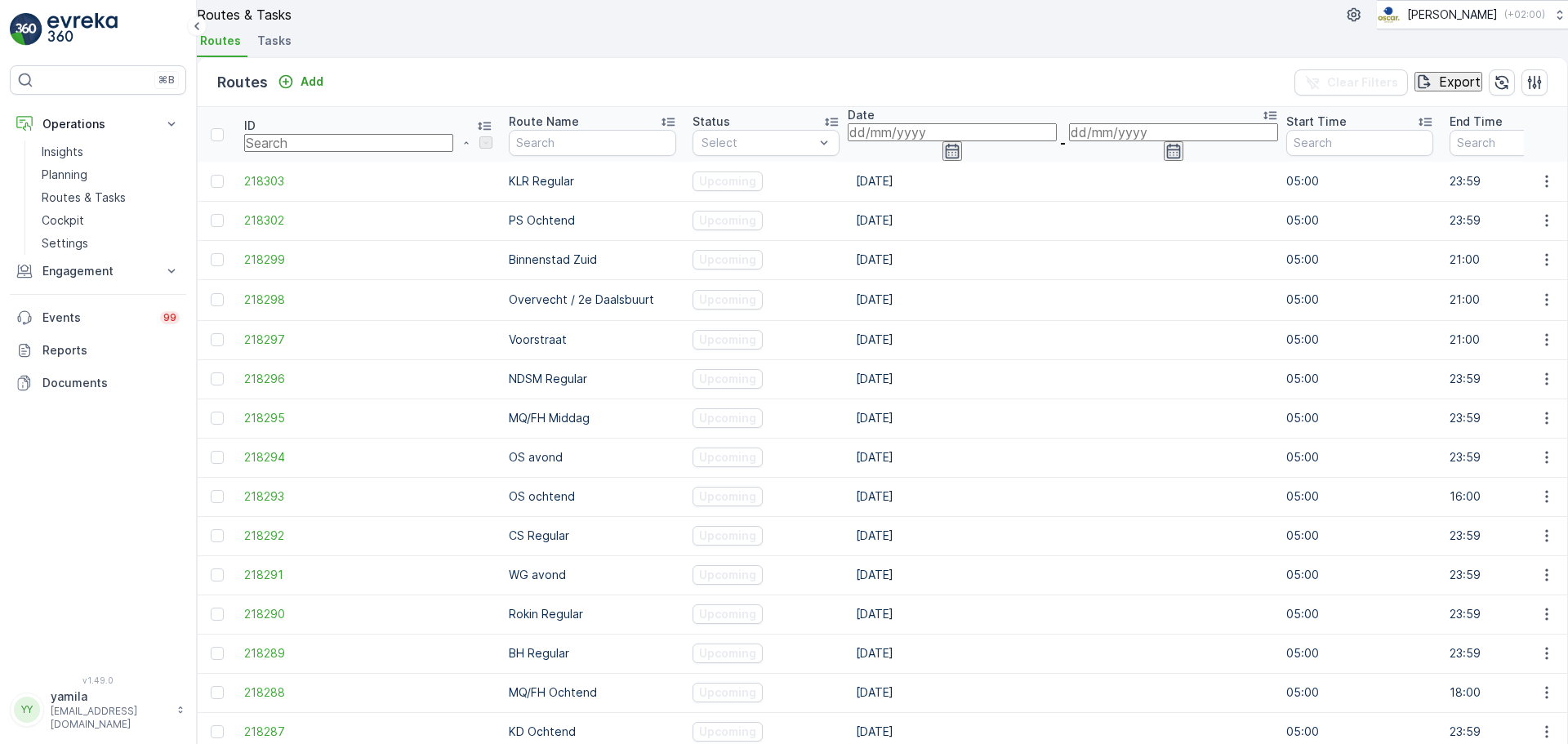
click at [290, 49] on span "Tasks" at bounding box center [274, 41] width 34 height 17
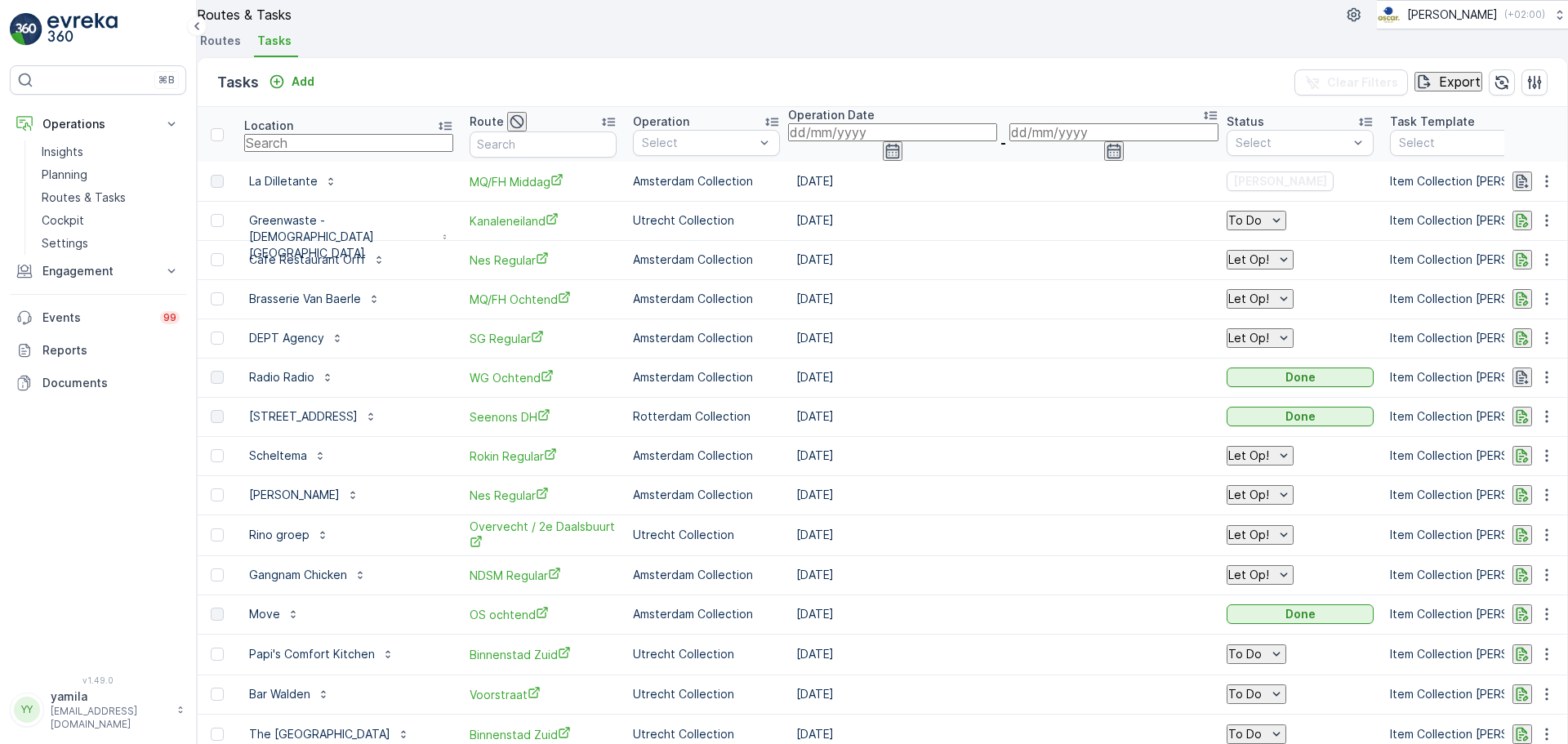
click at [329, 152] on input "text" at bounding box center [349, 143] width 209 height 18
type input "statiegeld"
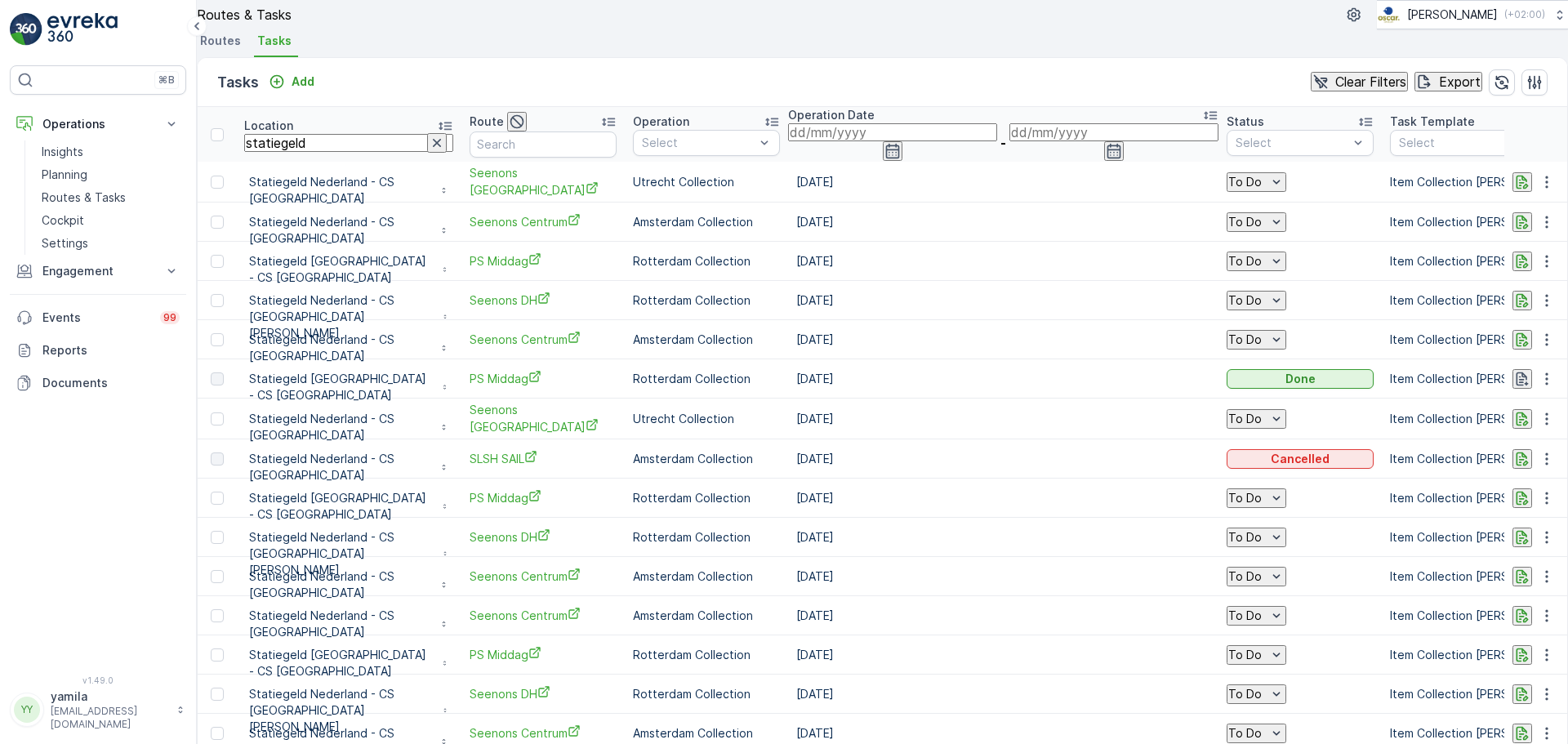
click at [359, 152] on input "statiegeld" at bounding box center [349, 143] width 209 height 18
type input "statiegeld nederland - cs amsterdam"
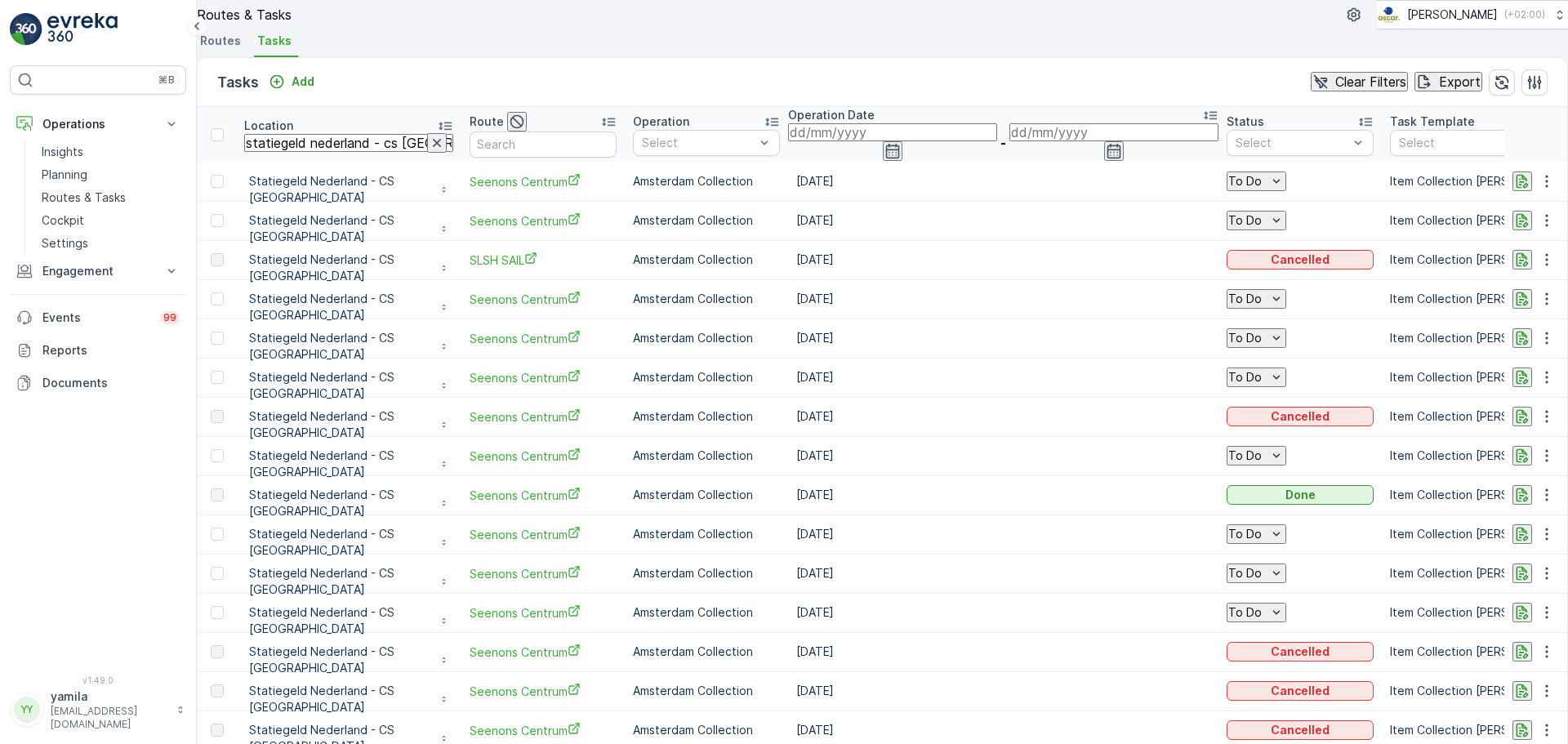
drag, startPoint x: 460, startPoint y: 173, endPoint x: 407, endPoint y: 173, distance: 53.0
click at [407, 152] on input "statiegeld nederland - cs amsterdam" at bounding box center [349, 143] width 209 height 18
type input "statiegeld nederland - cs utrecht"
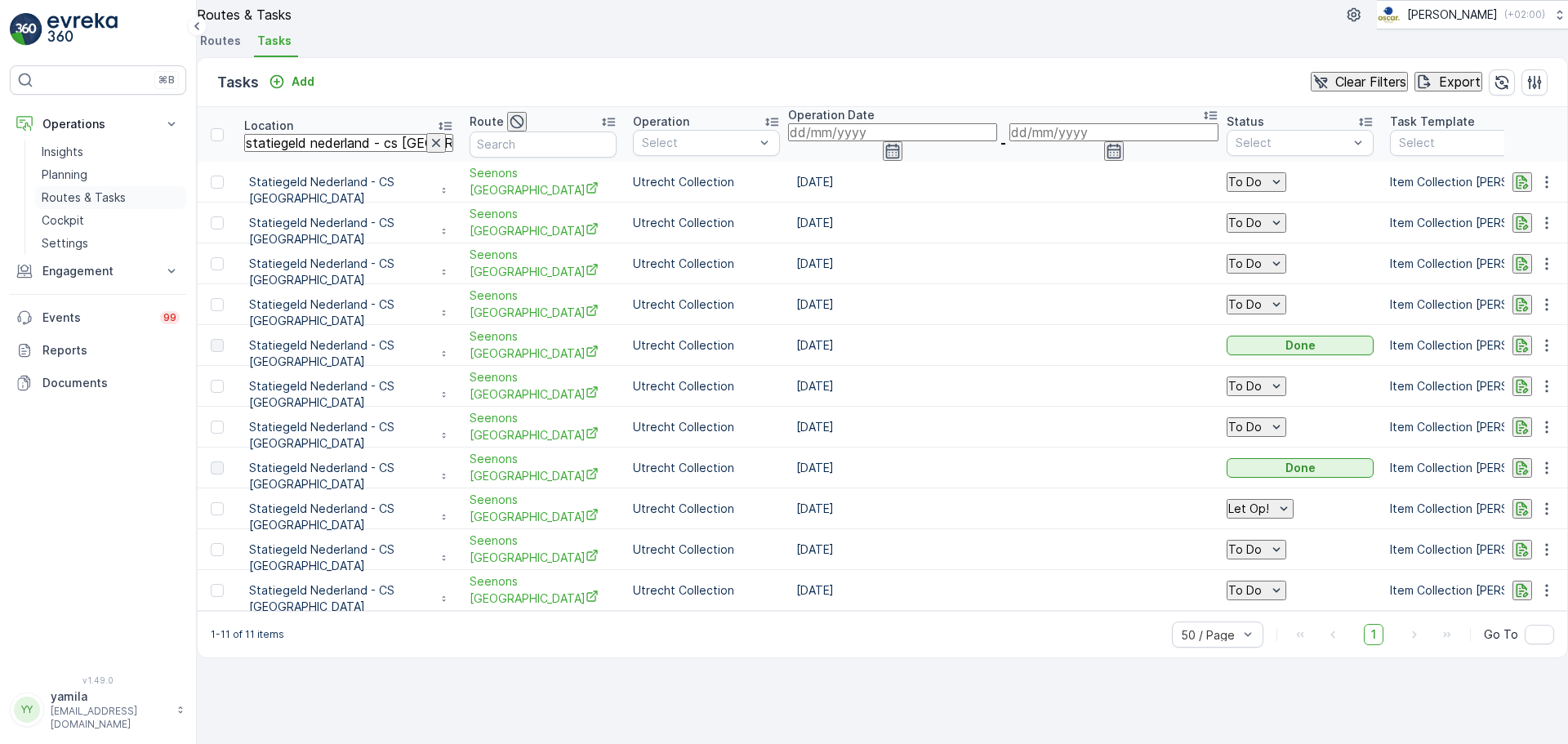
click at [92, 187] on link "Routes & Tasks" at bounding box center [110, 197] width 151 height 23
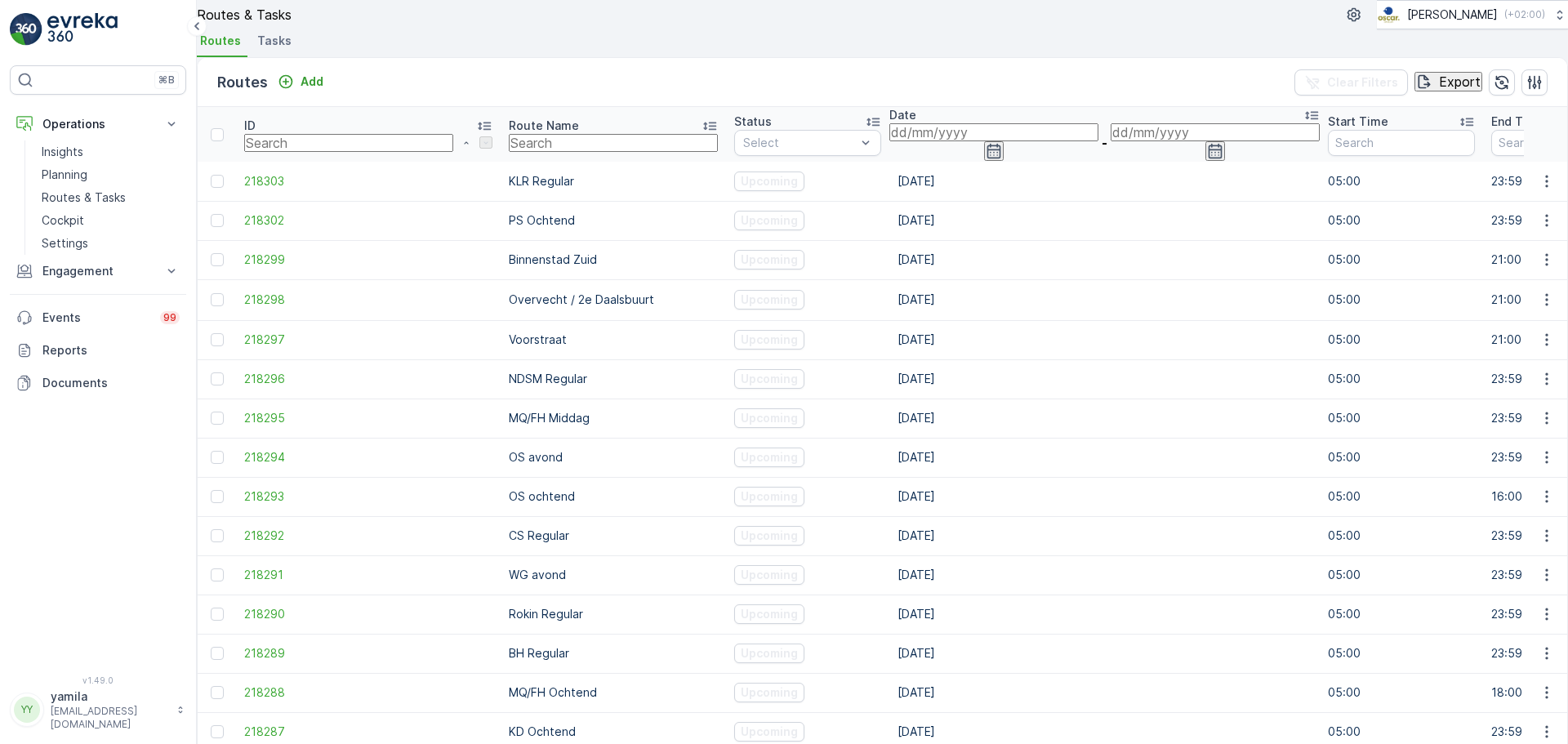
click at [508, 152] on input "text" at bounding box center [613, 143] width 209 height 18
type input "ndsm"
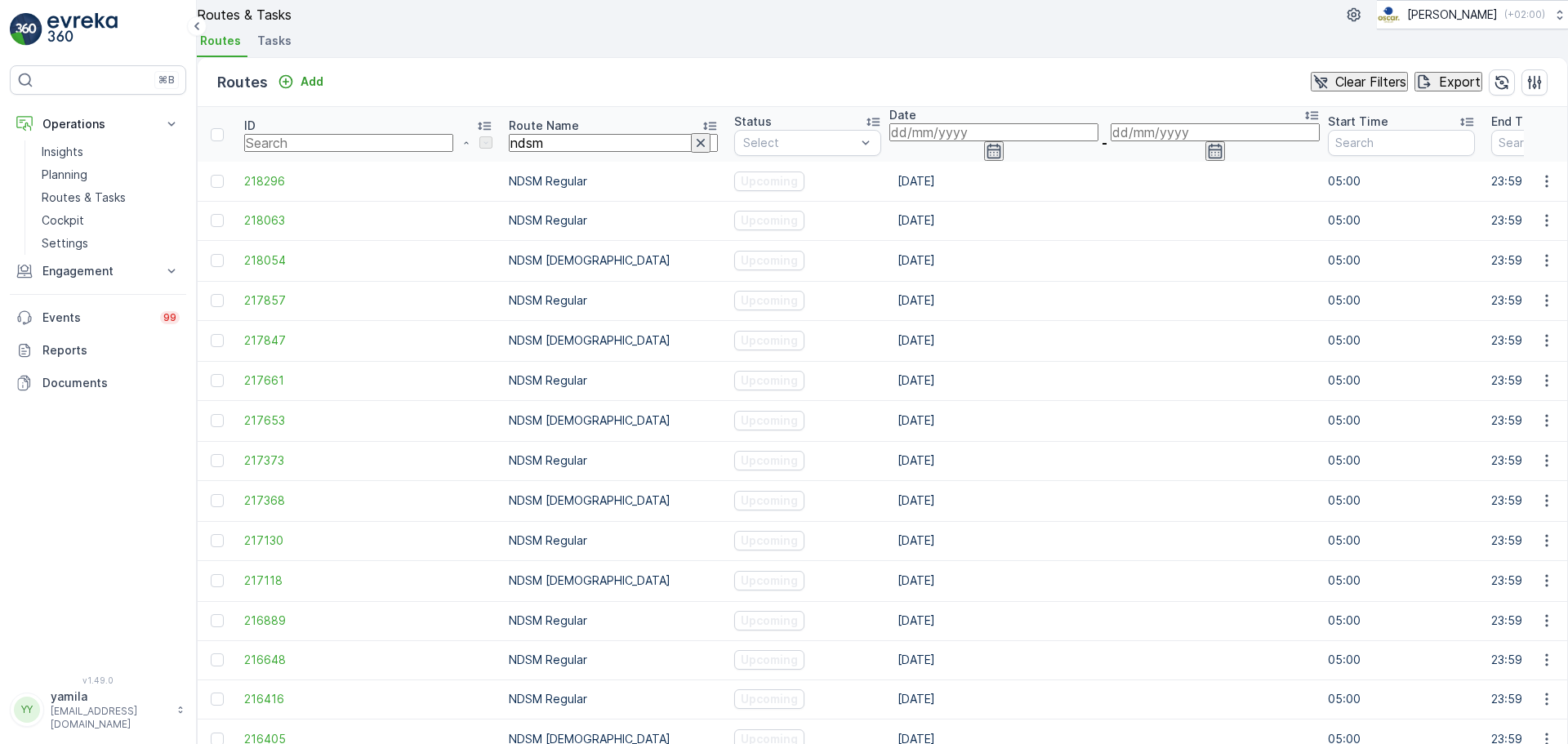
click at [889, 142] on input at bounding box center [993, 132] width 209 height 18
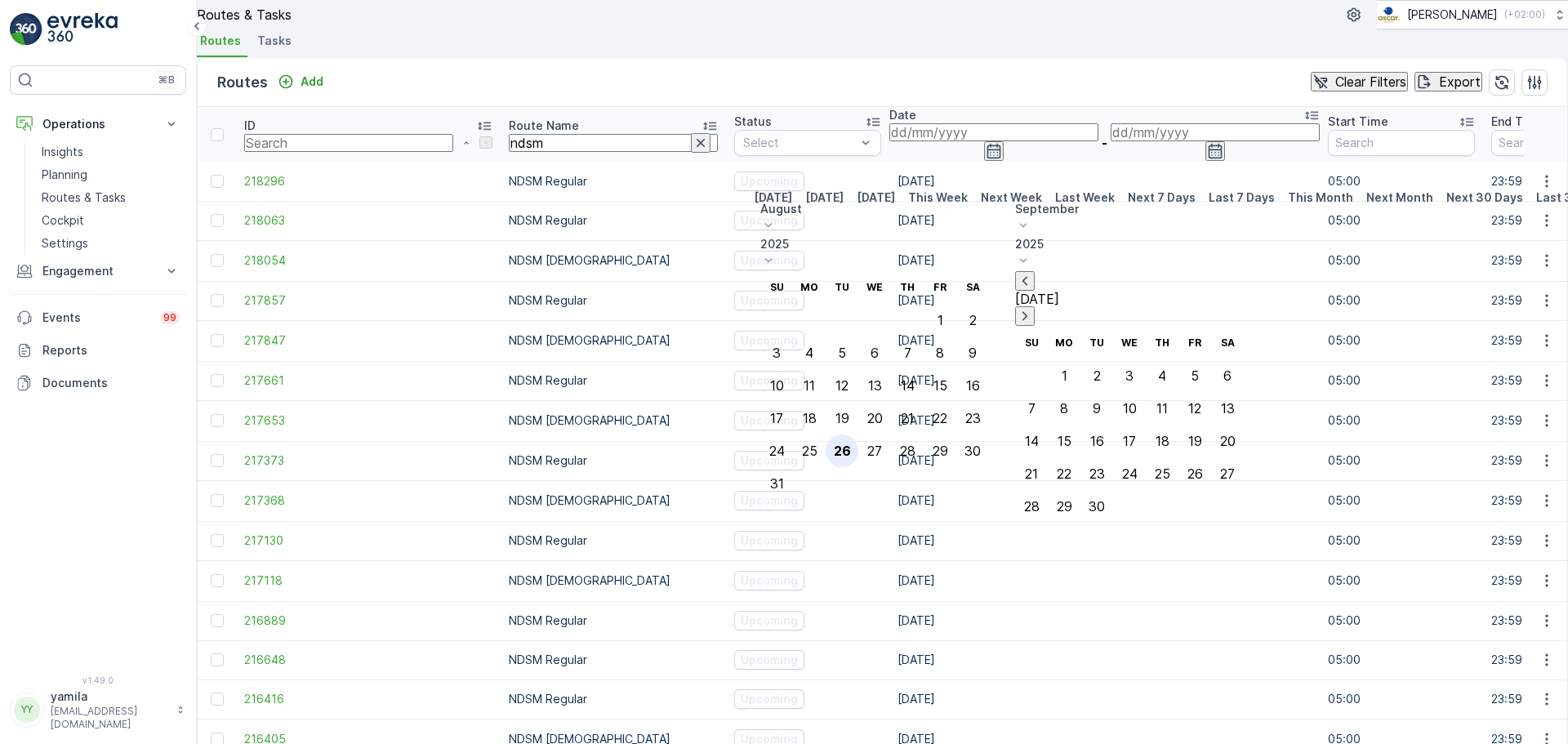
click at [851, 443] on div "26" at bounding box center [842, 450] width 17 height 15
type input "[DATE]"
click at [851, 443] on div "26" at bounding box center [842, 450] width 17 height 15
type input "[DATE]"
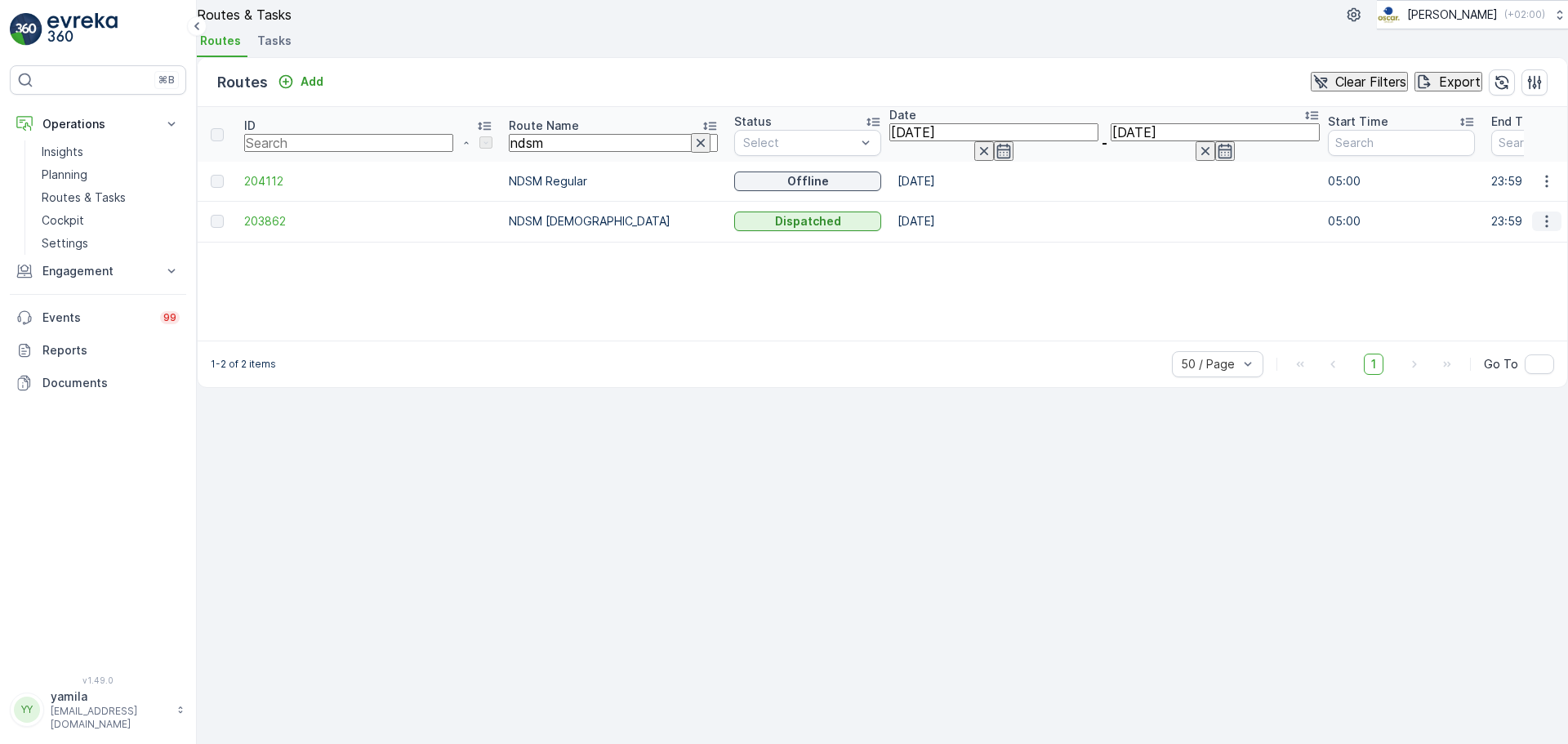
click at [1545, 228] on icon "button" at bounding box center [1546, 222] width 3 height 12
click at [1507, 269] on span "See More Details" at bounding box center [1505, 274] width 95 height 17
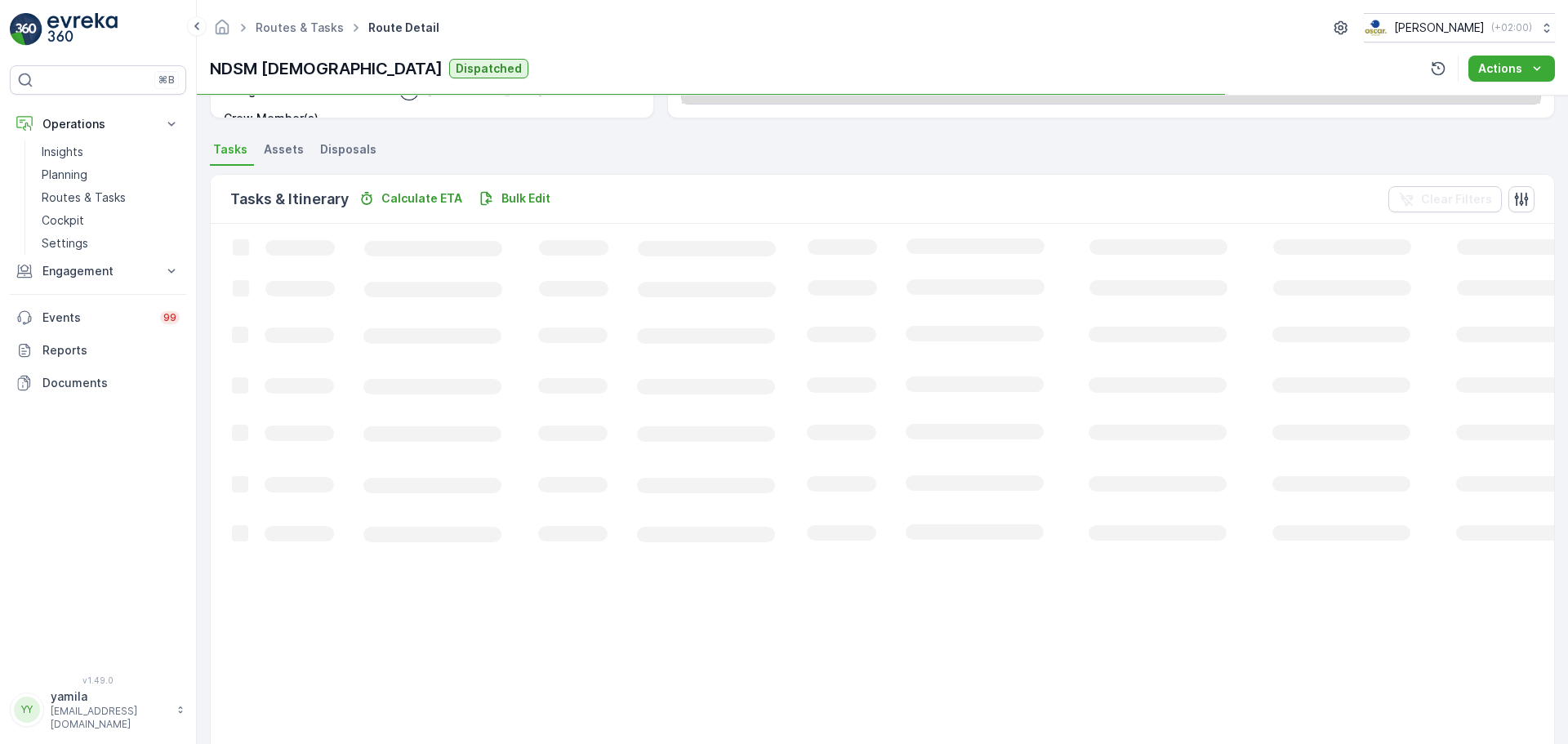
scroll to position [150, 0]
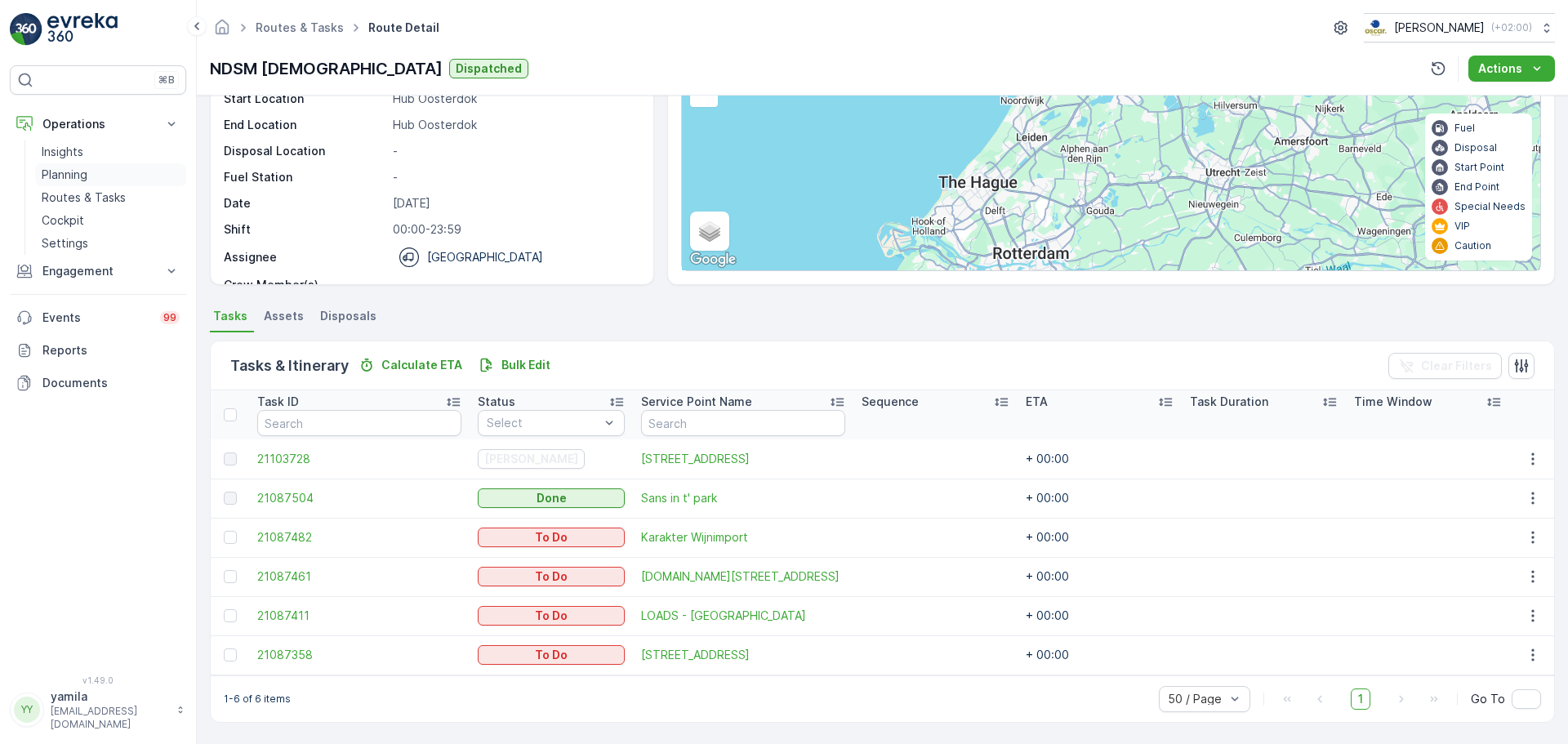
click at [116, 183] on link "Planning" at bounding box center [110, 175] width 151 height 23
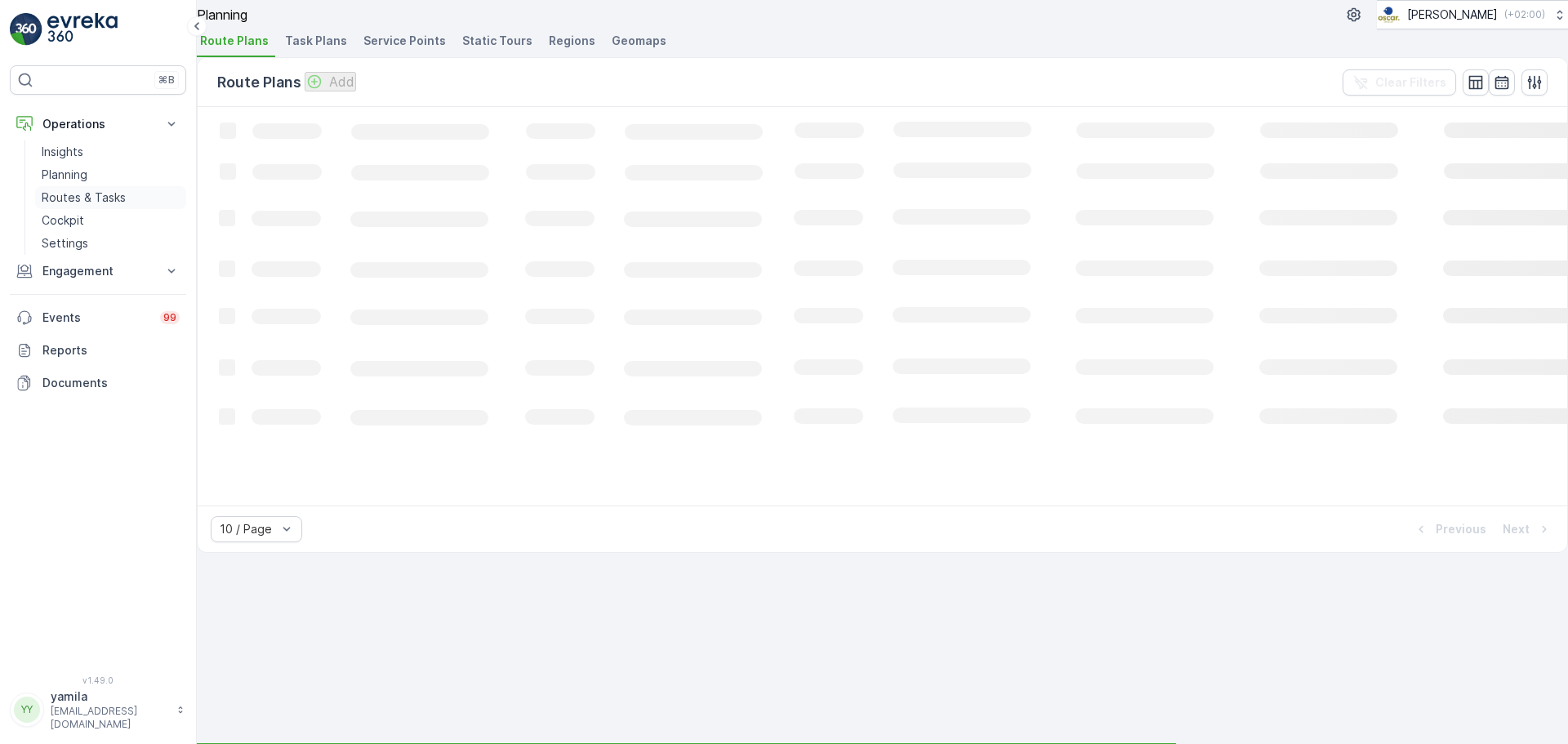
click at [116, 189] on p "Routes & Tasks" at bounding box center [83, 197] width 84 height 17
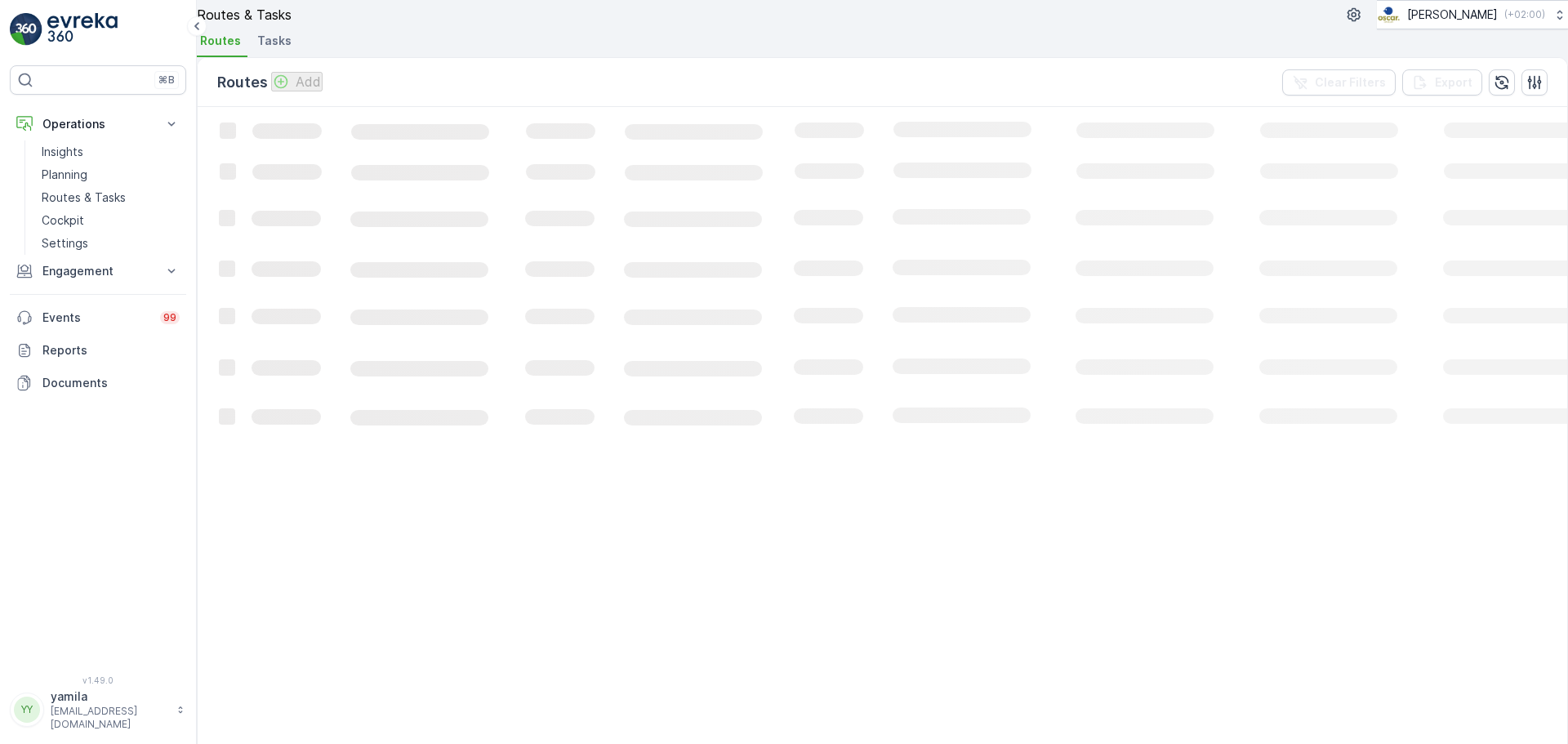
click at [298, 55] on li "Tasks" at bounding box center [276, 43] width 44 height 28
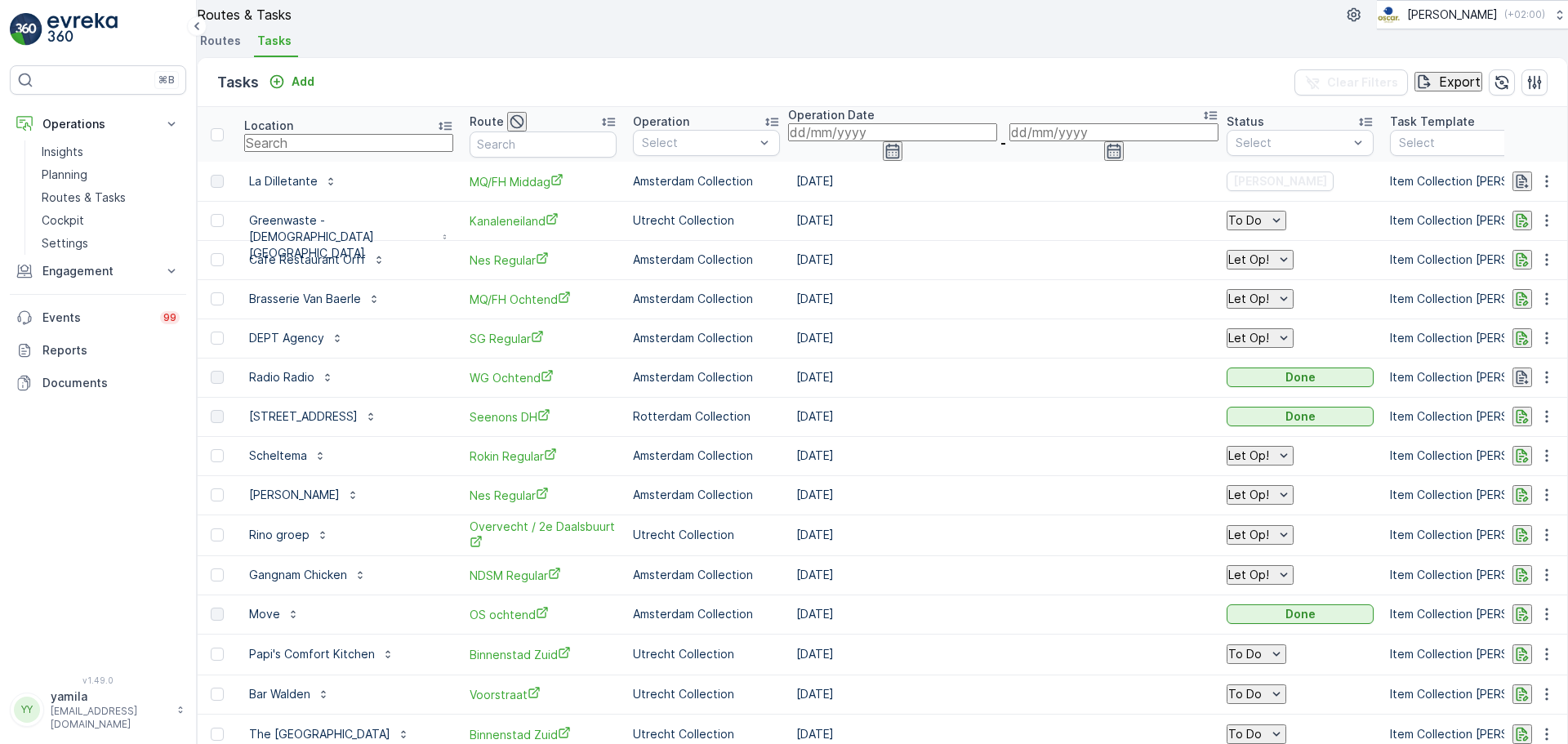
click at [346, 152] on input "text" at bounding box center [349, 143] width 209 height 18
type input "verhalenhuis"
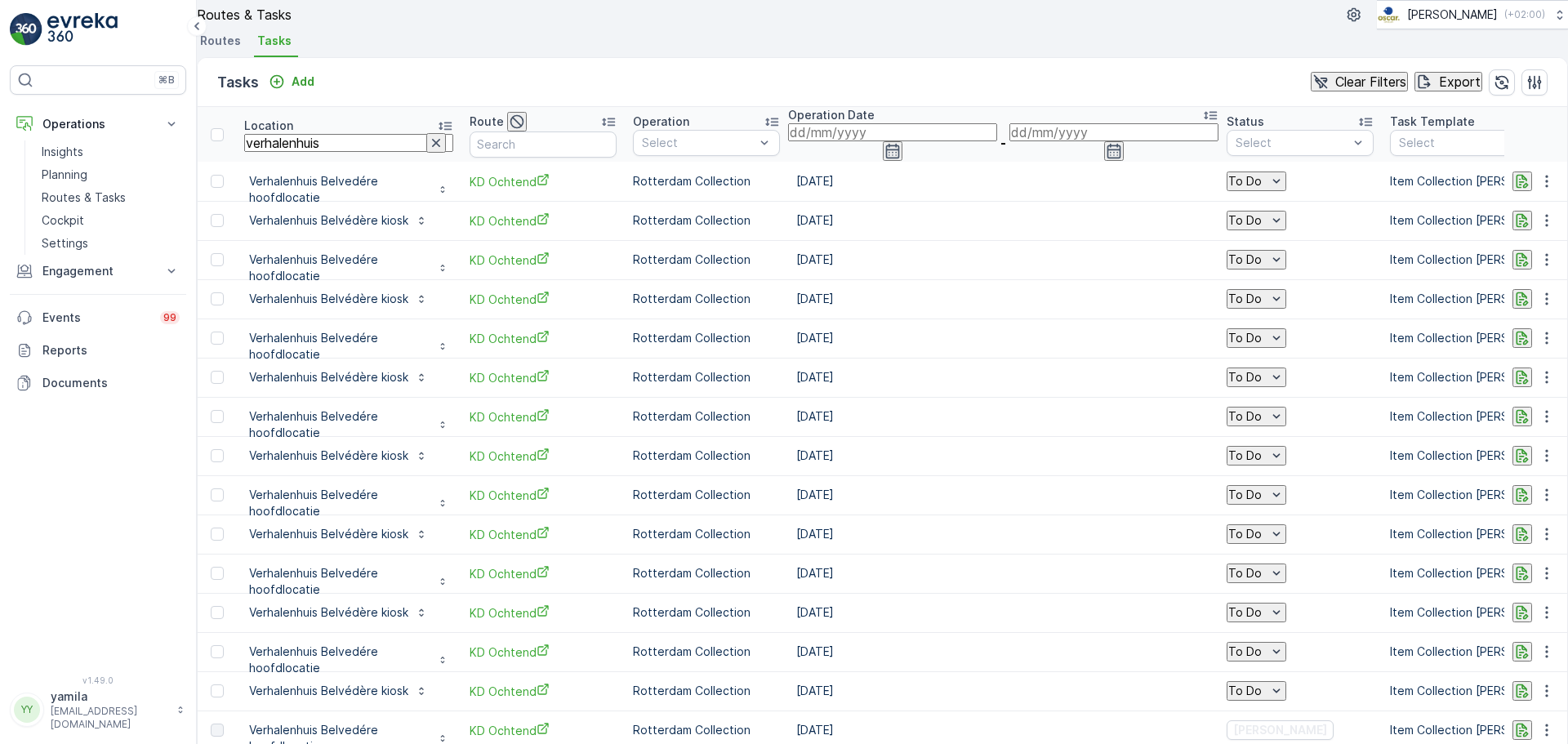
click at [349, 152] on input "verhalenhuis" at bounding box center [349, 143] width 209 height 18
type input "ethica"
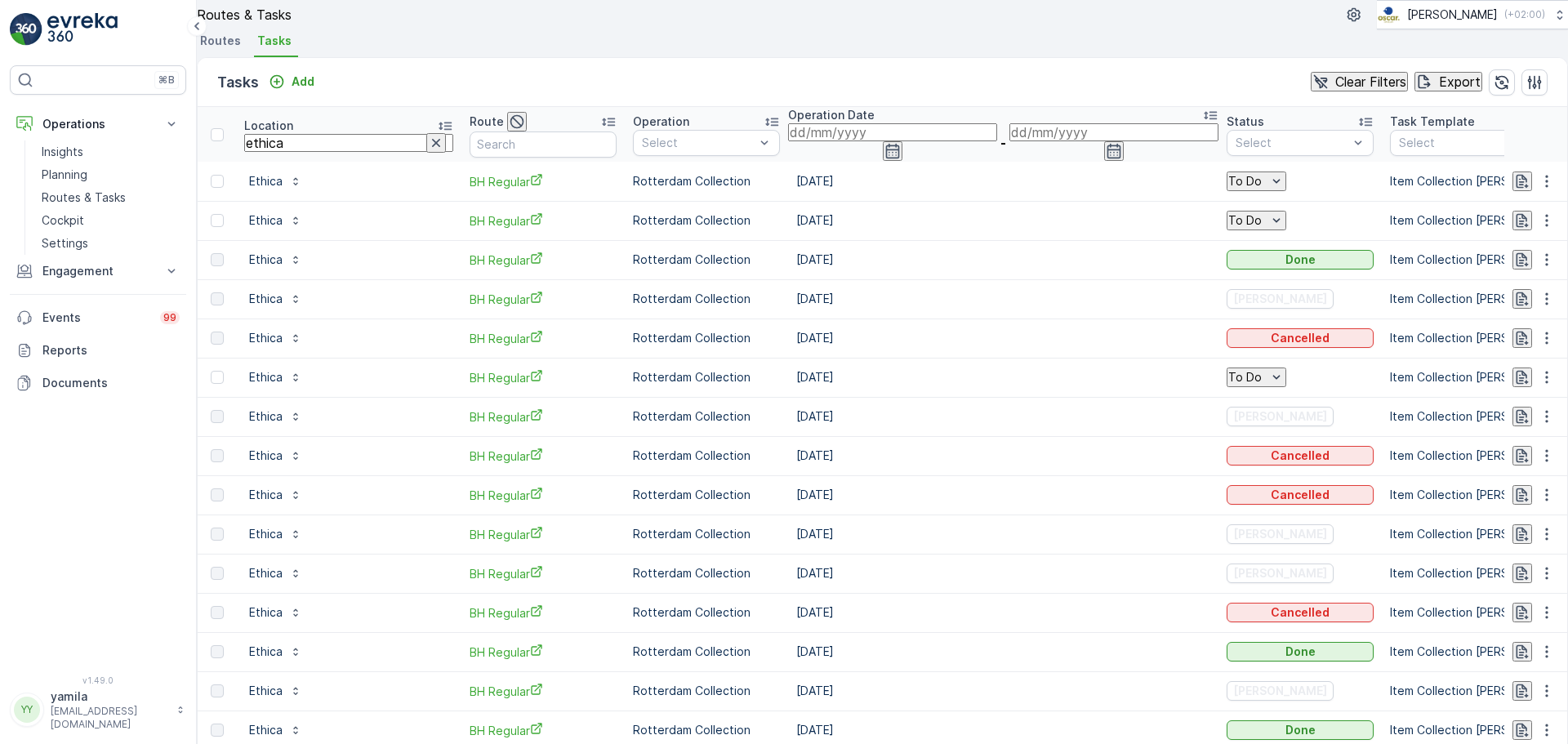
click at [1226, 193] on div "To Do" at bounding box center [1299, 181] width 147 height 23
click at [1268, 189] on icon "To Do" at bounding box center [1276, 181] width 17 height 17
click at [1054, 309] on span "Cancelled" at bounding box center [1046, 316] width 55 height 17
click at [228, 49] on span "Routes" at bounding box center [220, 41] width 41 height 17
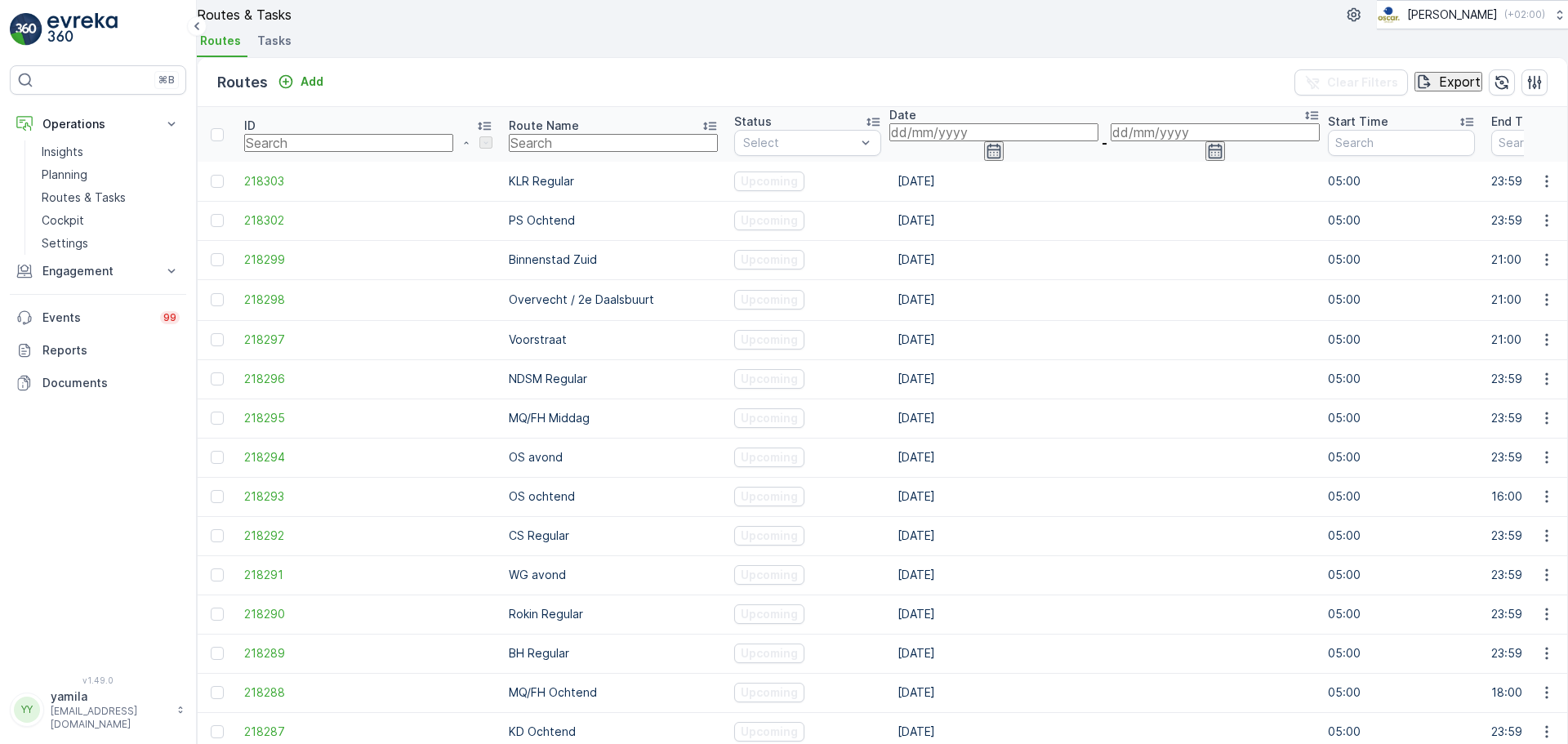
click at [508, 152] on input "text" at bounding box center [613, 143] width 209 height 18
type input "sl"
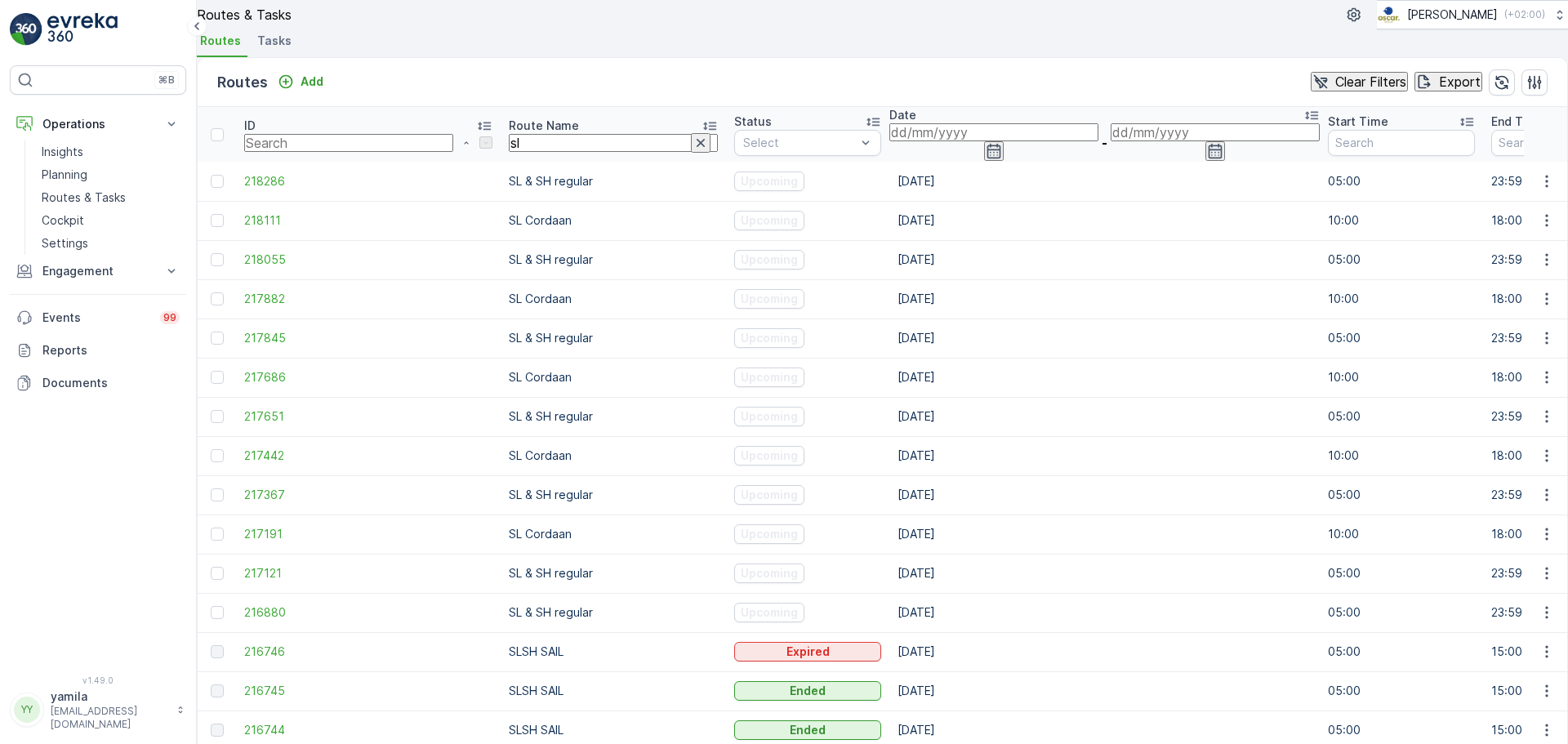
click at [889, 142] on input at bounding box center [993, 132] width 209 height 18
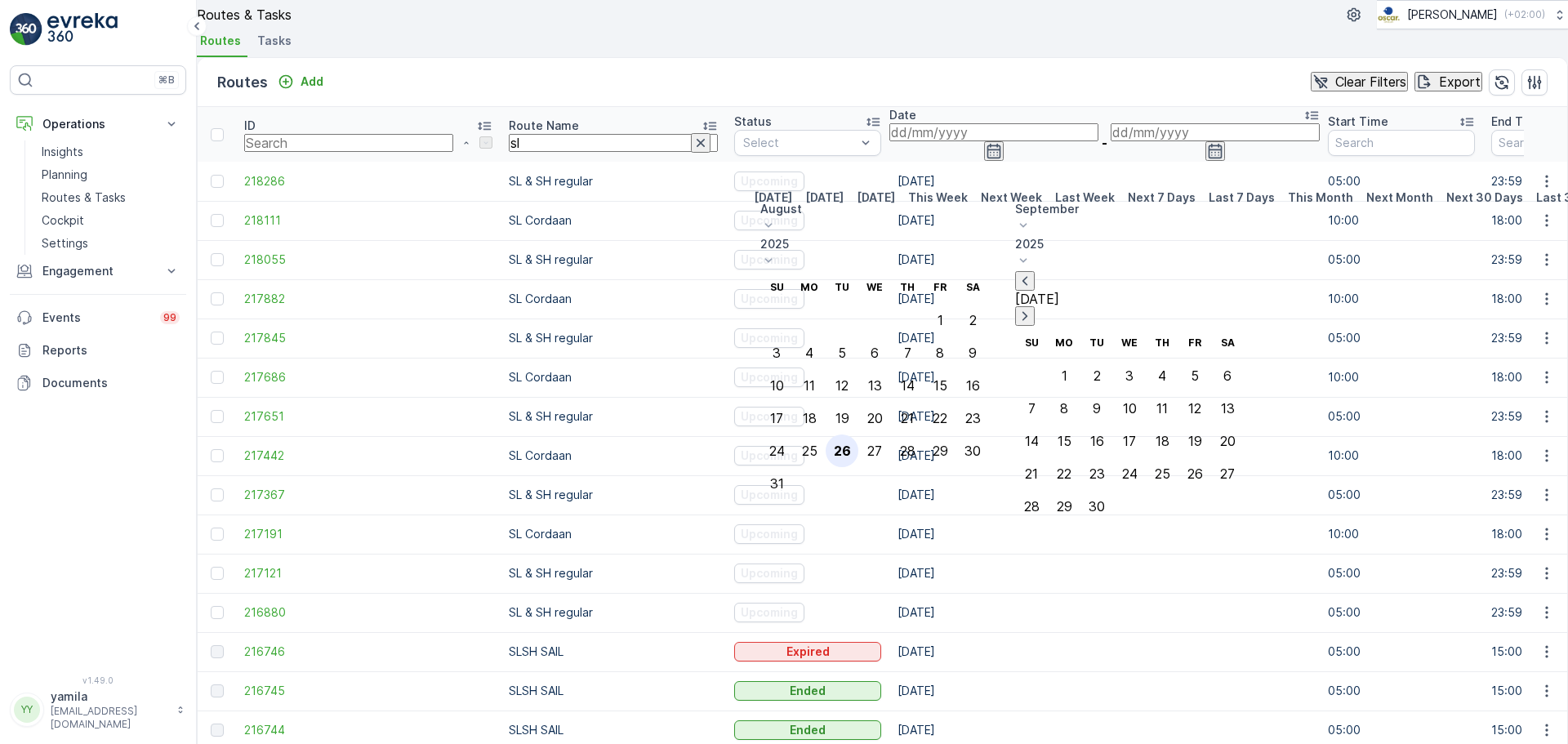
click at [851, 443] on div "26" at bounding box center [842, 450] width 17 height 15
type input "[DATE]"
click at [851, 443] on div "26" at bounding box center [842, 450] width 17 height 15
type input "[DATE]"
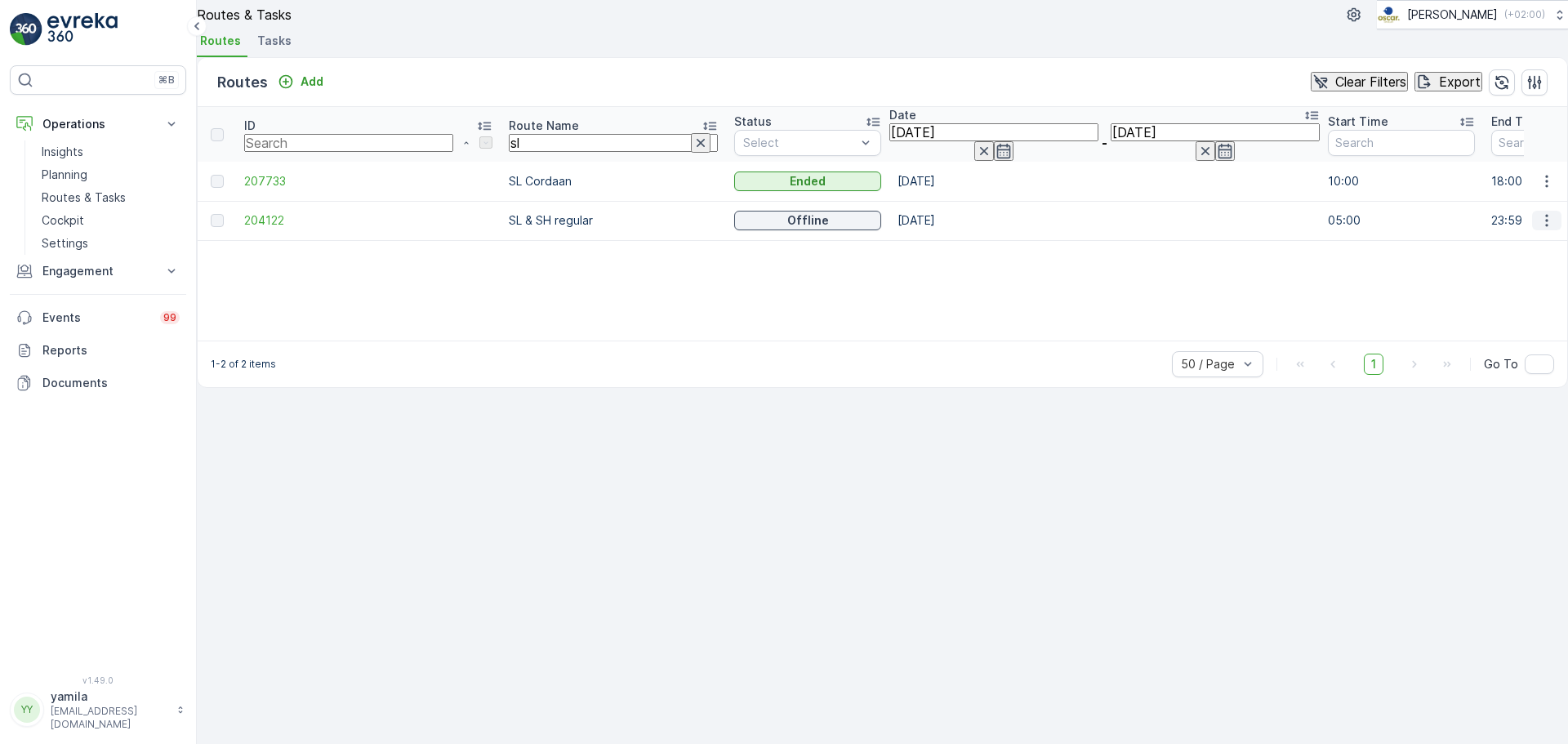
click at [1545, 227] on icon "button" at bounding box center [1546, 221] width 3 height 12
click at [1518, 266] on span "See More Details" at bounding box center [1505, 274] width 95 height 17
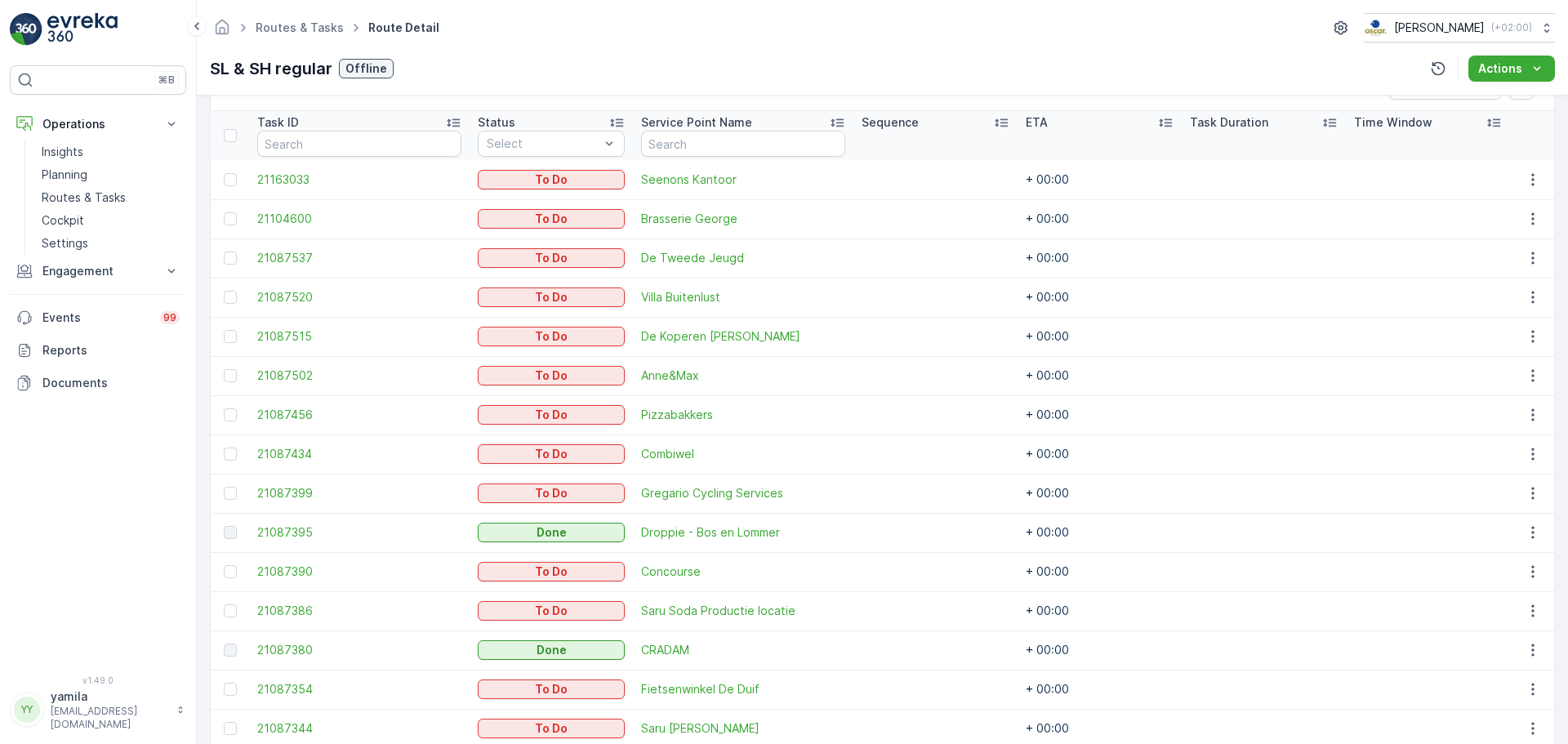
scroll to position [428, 0]
click at [678, 397] on td "Pizzabakkers" at bounding box center [742, 415] width 220 height 39
click at [74, 192] on p "Routes & Tasks" at bounding box center [83, 197] width 84 height 17
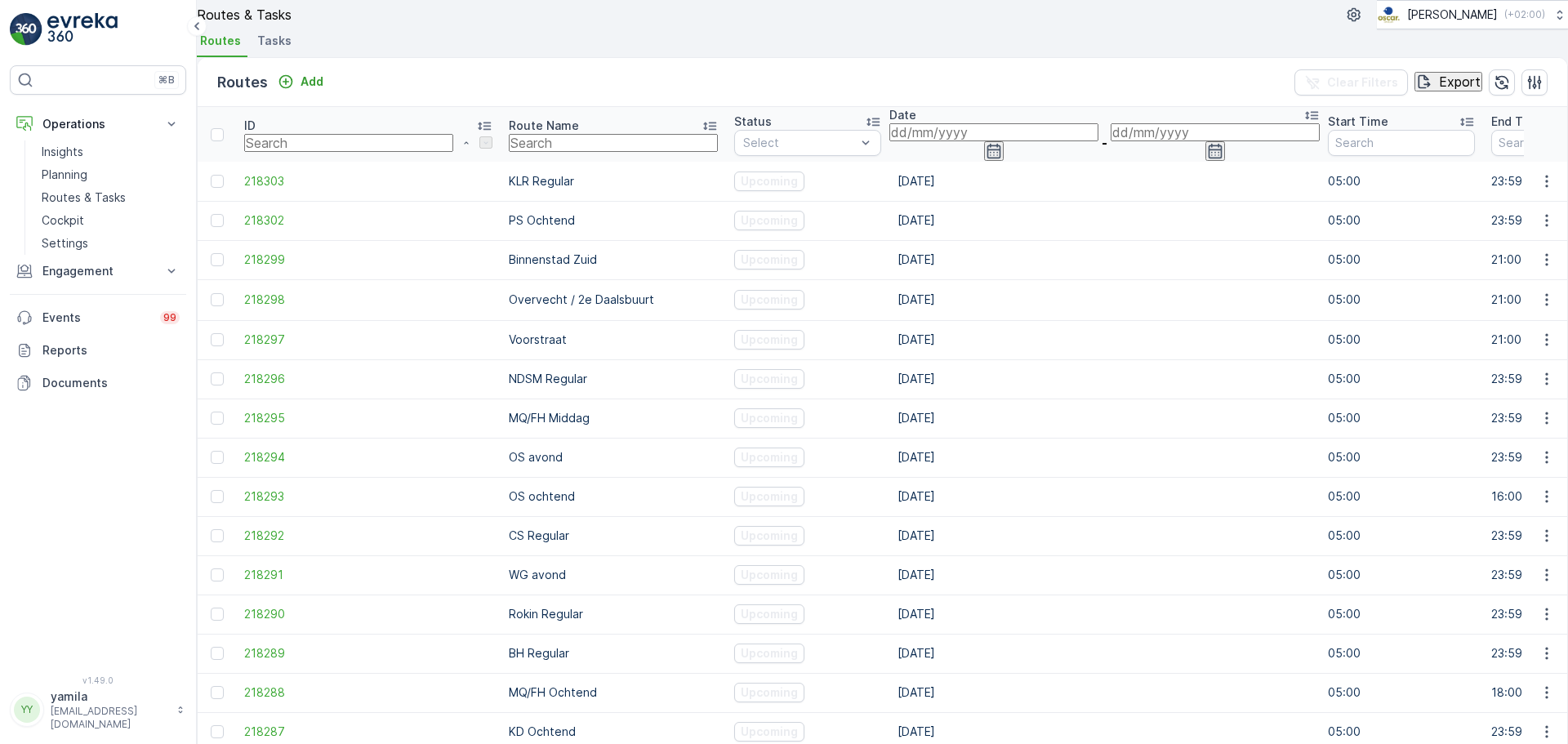
click at [508, 152] on input "text" at bounding box center [613, 143] width 209 height 18
type input "rokin"
click at [889, 142] on input at bounding box center [993, 132] width 209 height 18
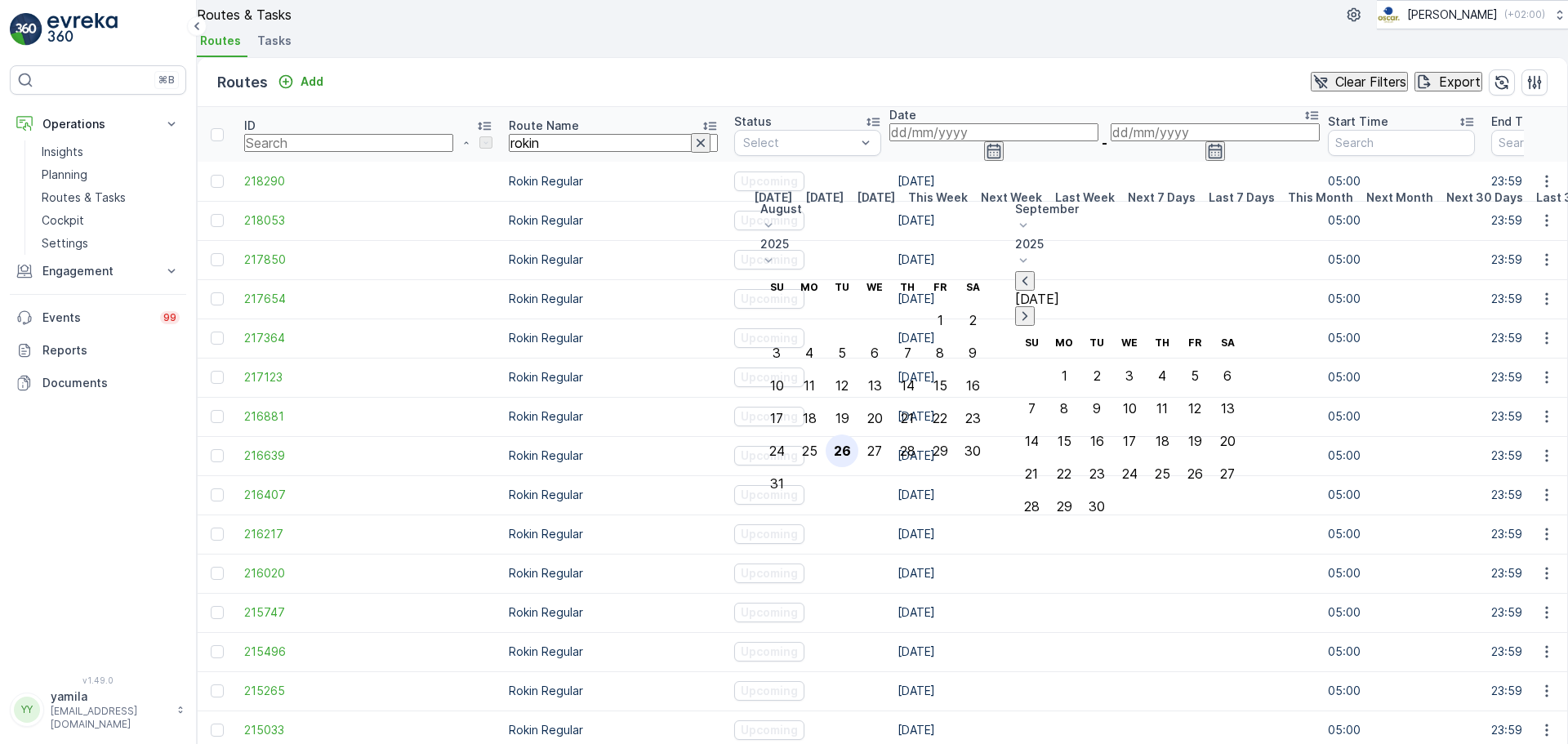
click at [851, 443] on div "26" at bounding box center [842, 450] width 17 height 15
type input "[DATE]"
click at [851, 443] on div "26" at bounding box center [842, 450] width 17 height 15
type input "[DATE]"
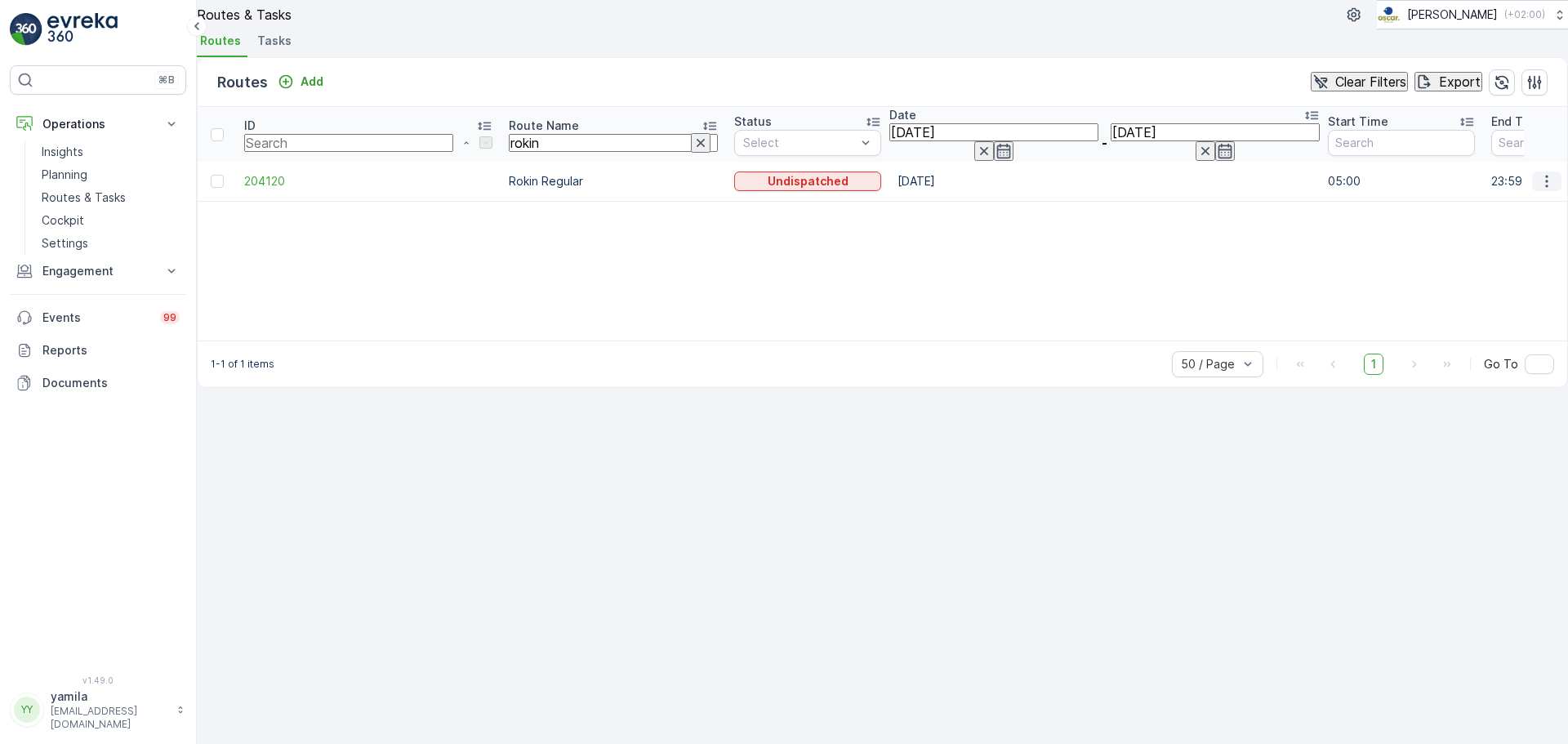
click at [1545, 188] on icon "button" at bounding box center [1546, 182] width 3 height 12
click at [1525, 227] on div "See More Details" at bounding box center [1505, 235] width 95 height 17
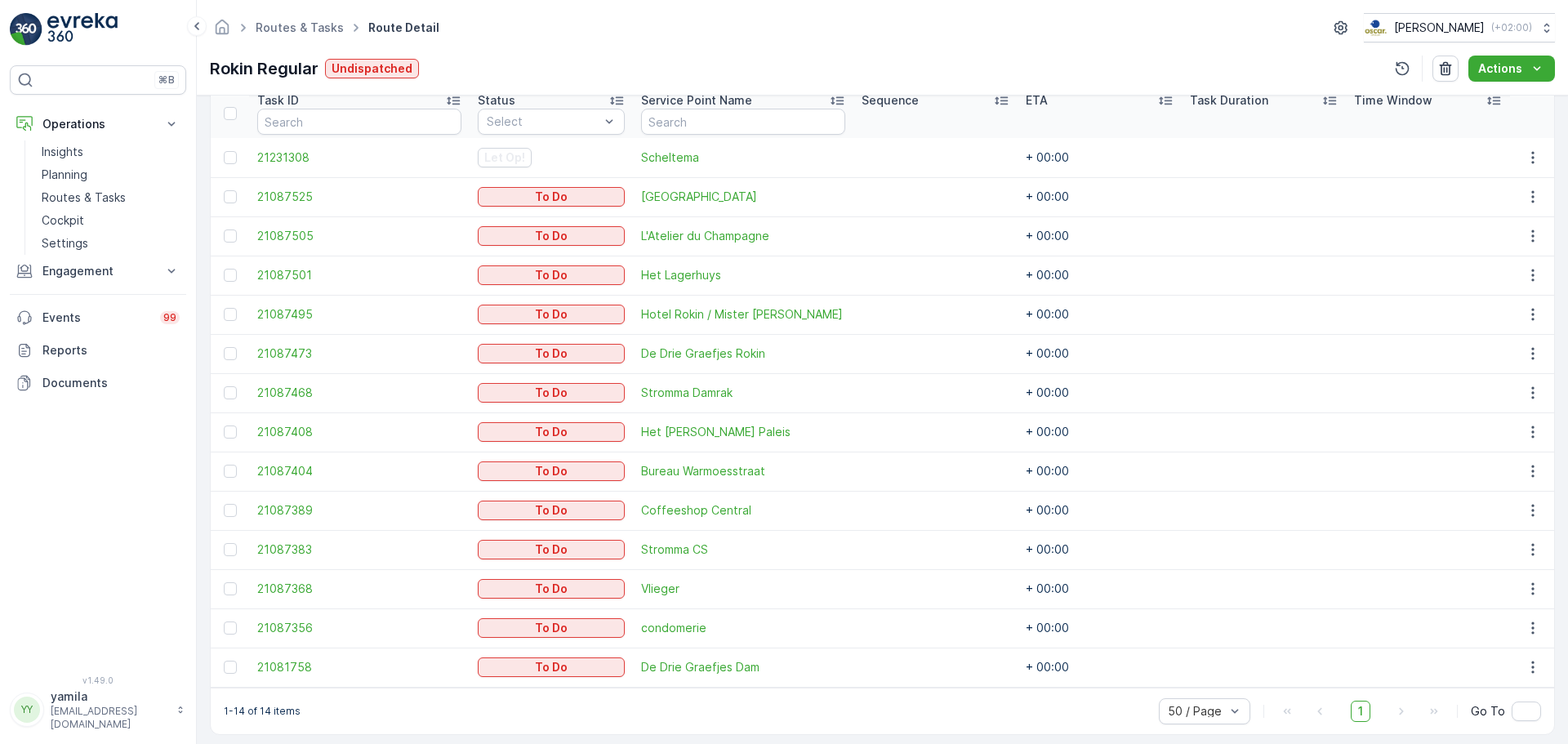
scroll to position [453, 0]
click at [115, 190] on p "Routes & Tasks" at bounding box center [83, 197] width 84 height 17
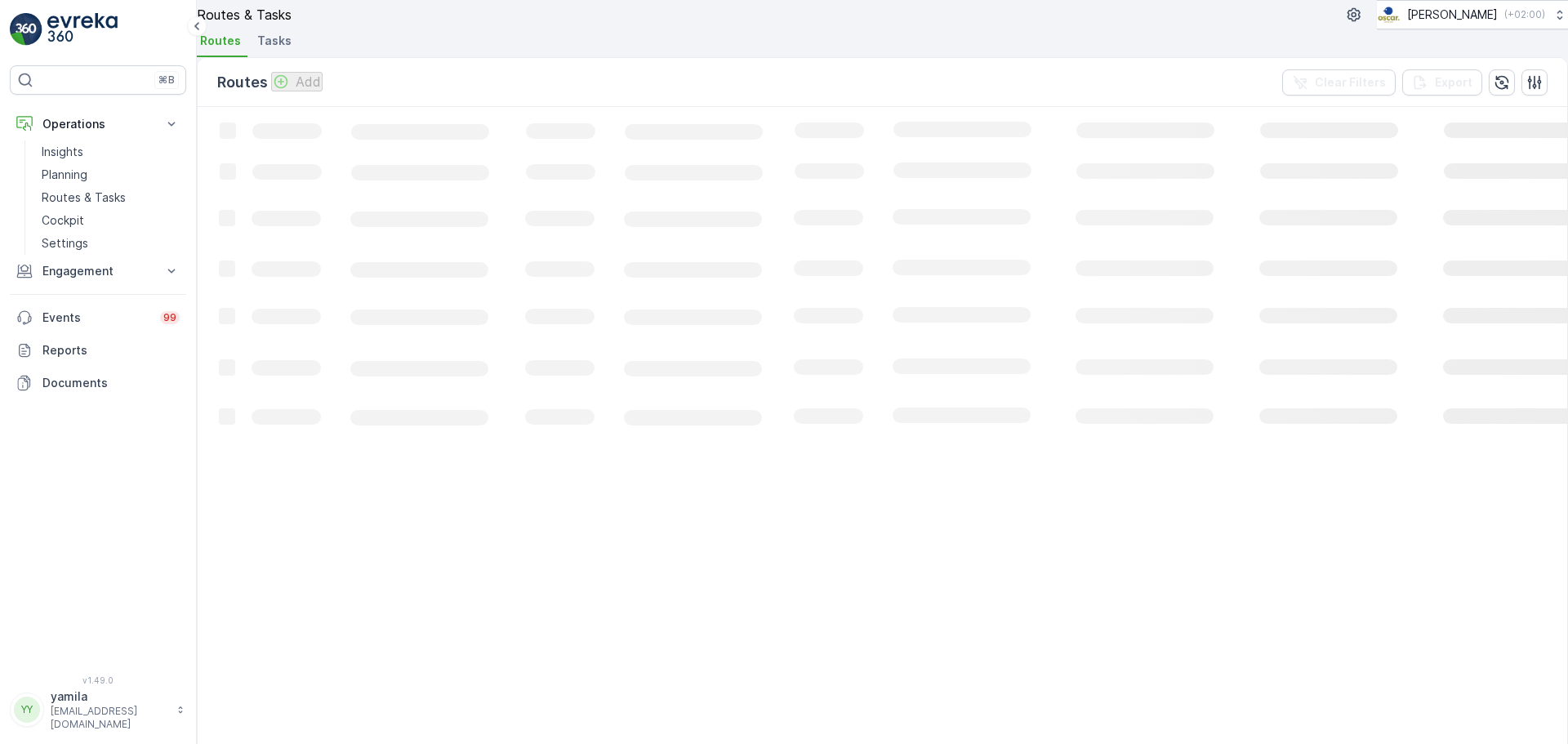
click at [293, 57] on li "Tasks" at bounding box center [276, 43] width 44 height 28
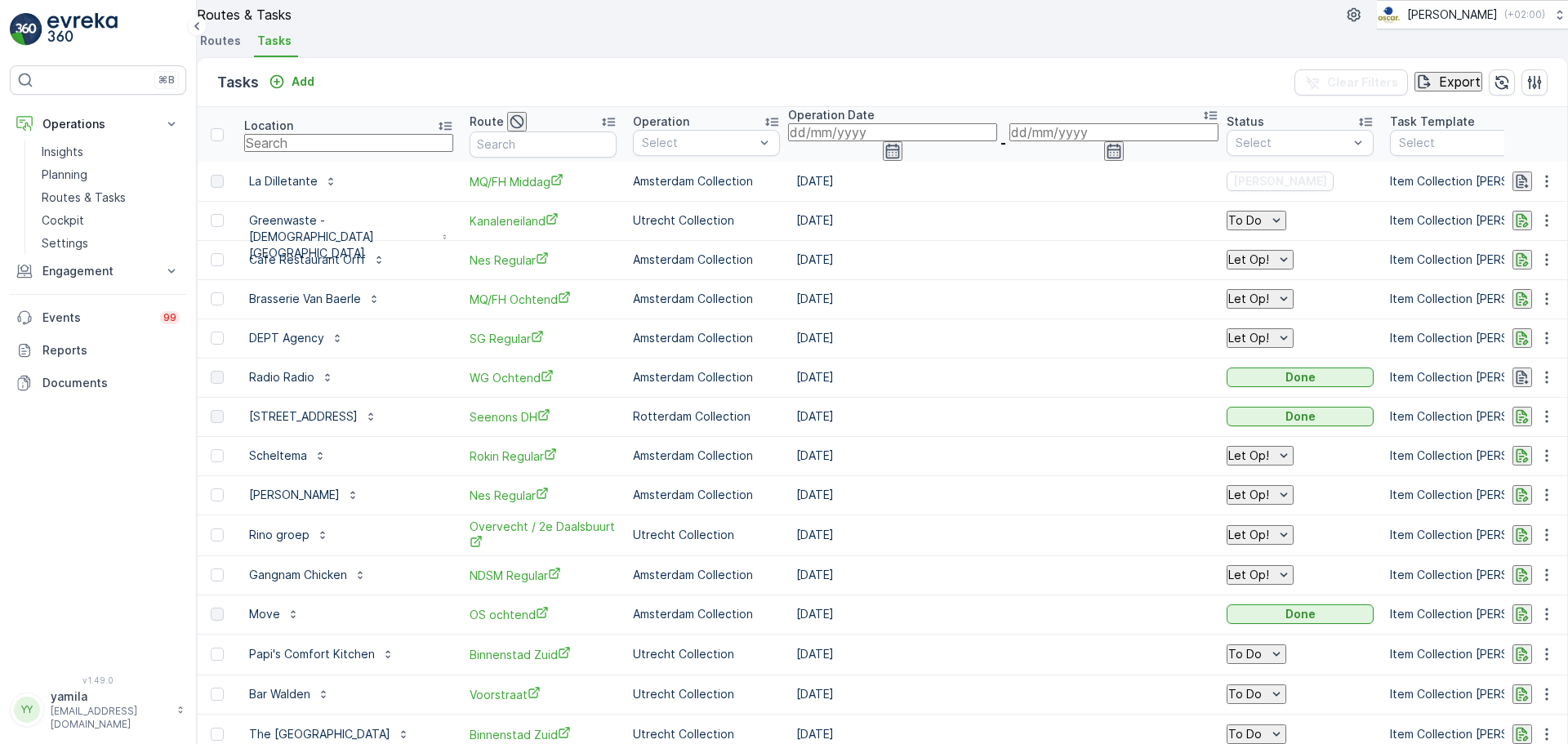
click at [331, 152] on input "text" at bounding box center [349, 143] width 209 height 18
type input "prof"
